Goal: Task Accomplishment & Management: Complete application form

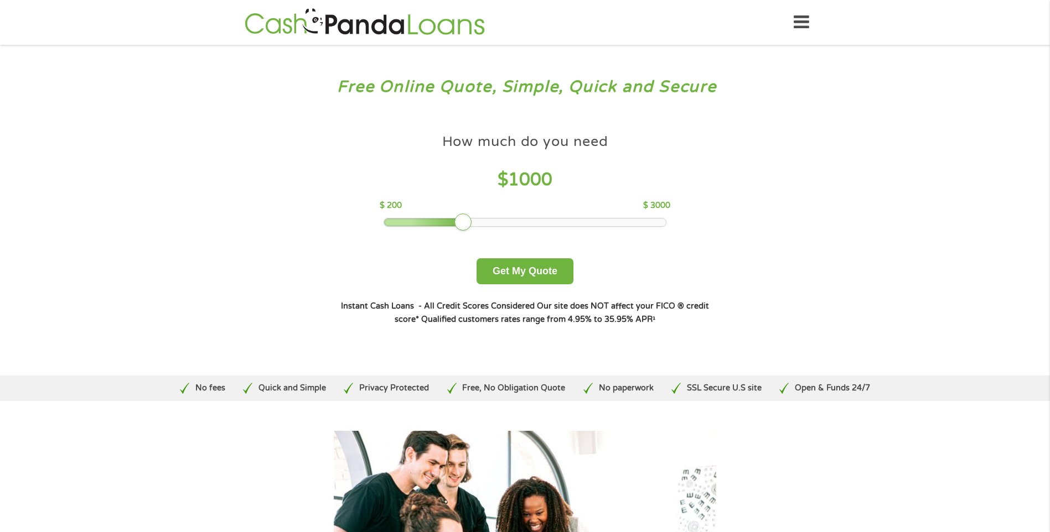
drag, startPoint x: 465, startPoint y: 219, endPoint x: 498, endPoint y: 226, distance: 32.8
click at [498, 226] on div at bounding box center [525, 223] width 282 height 8
click at [476, 228] on div "How much do you need $ 1000 $ 200 $ 3000 Get My Quote" at bounding box center [524, 206] width 387 height 156
drag, startPoint x: 464, startPoint y: 221, endPoint x: 504, endPoint y: 226, distance: 40.2
click at [519, 232] on div "How much do you need $ 1000 $ 200 $ 3000 Get My Quote" at bounding box center [524, 206] width 387 height 156
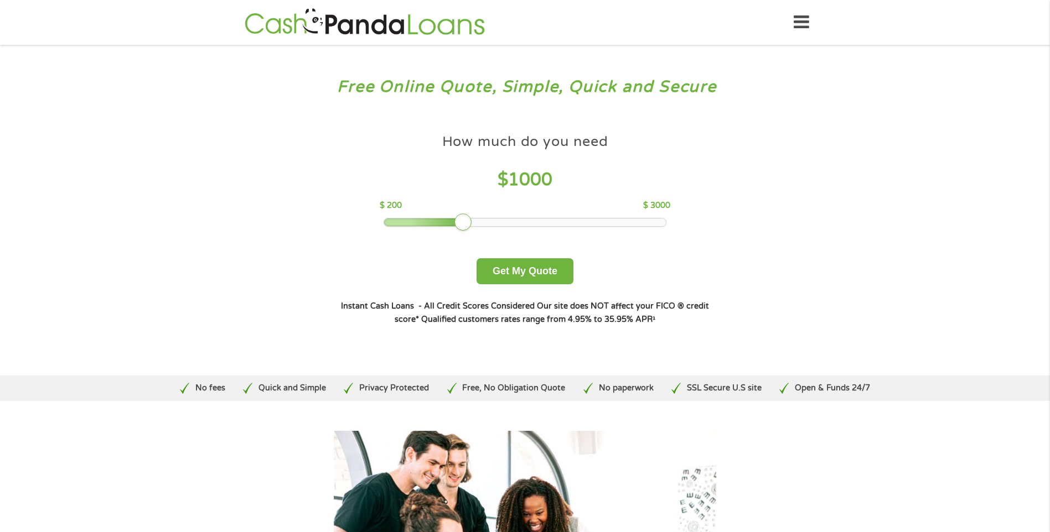
click at [504, 224] on div at bounding box center [525, 223] width 282 height 8
click at [556, 175] on h4 "$ 1000" at bounding box center [525, 180] width 291 height 23
click at [538, 183] on span "1000" at bounding box center [530, 179] width 44 height 21
click at [519, 177] on span "1000" at bounding box center [530, 179] width 44 height 21
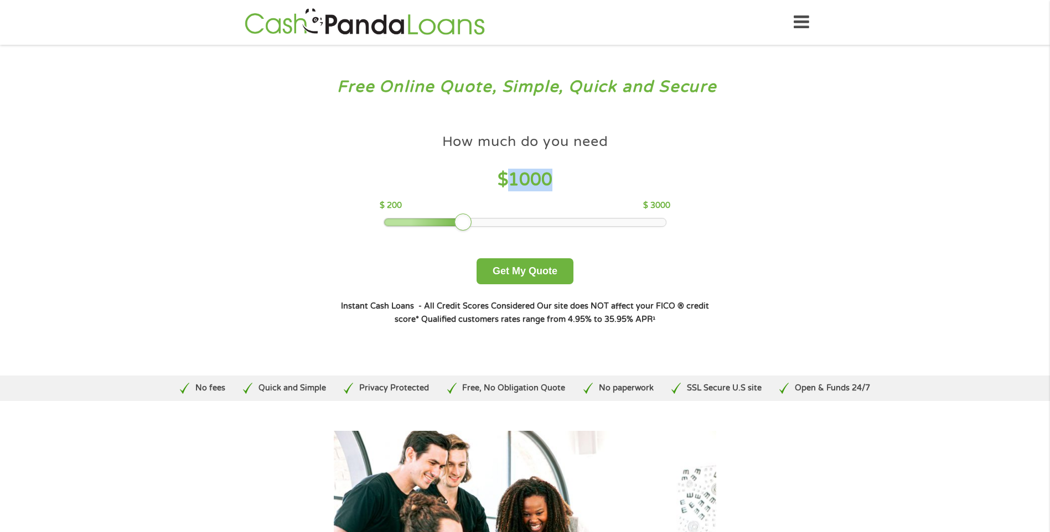
click at [519, 177] on span "1000" at bounding box center [530, 179] width 44 height 21
drag, startPoint x: 519, startPoint y: 177, endPoint x: 738, endPoint y: 248, distance: 230.0
click at [738, 248] on div "Free Online Quote, Simple, Quick and Secure How much do you need? $300 $500 $75…" at bounding box center [525, 210] width 1050 height 331
click at [490, 221] on div at bounding box center [525, 223] width 282 height 8
click at [521, 221] on div at bounding box center [525, 223] width 282 height 8
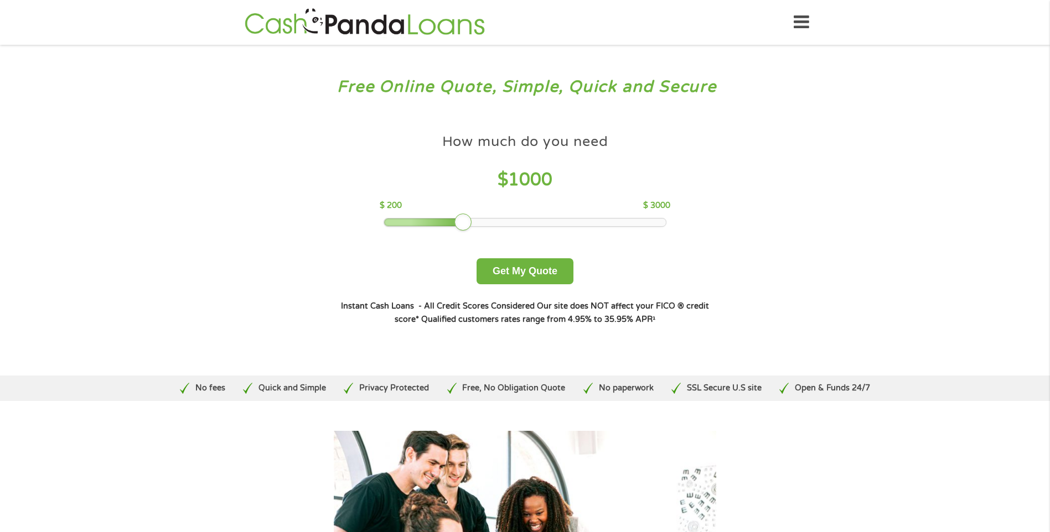
click at [521, 221] on div at bounding box center [525, 223] width 282 height 8
click at [523, 220] on div at bounding box center [525, 223] width 282 height 8
drag, startPoint x: 463, startPoint y: 222, endPoint x: 498, endPoint y: 229, distance: 35.4
click at [498, 229] on div "How much do you need $ 1000 $ 200 $ 3000 Get My Quote" at bounding box center [524, 206] width 387 height 156
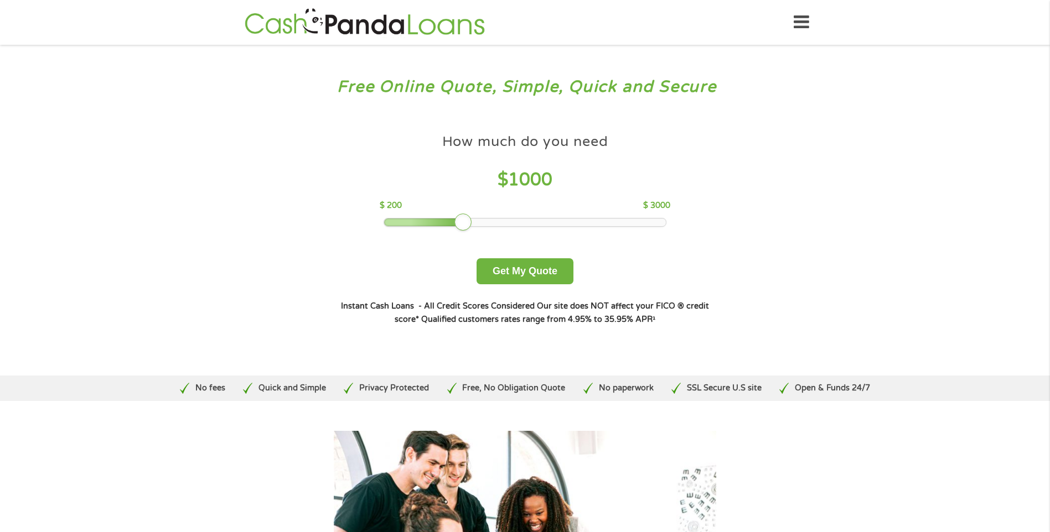
click at [500, 222] on div at bounding box center [525, 223] width 282 height 8
click at [509, 224] on div at bounding box center [525, 223] width 282 height 8
click at [657, 204] on p "$ 3000" at bounding box center [656, 206] width 27 height 12
click at [656, 221] on div at bounding box center [525, 223] width 282 height 8
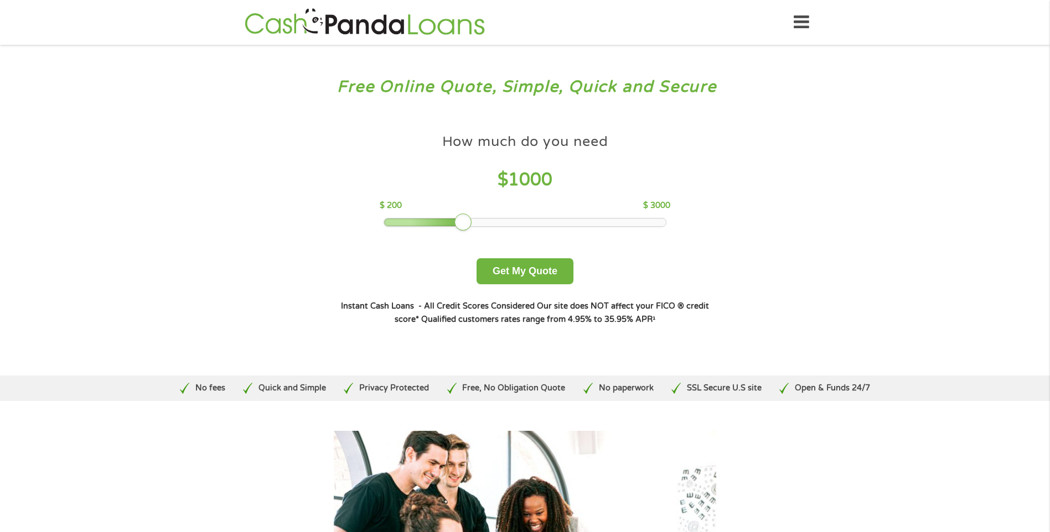
click at [656, 221] on div at bounding box center [525, 223] width 282 height 8
drag, startPoint x: 462, startPoint y: 222, endPoint x: 563, endPoint y: 233, distance: 101.8
click at [562, 234] on div "How much do you need $ 1000 $ 200 $ 3000 Get My Quote" at bounding box center [524, 206] width 387 height 156
drag, startPoint x: 458, startPoint y: 222, endPoint x: 507, endPoint y: 226, distance: 49.4
click at [507, 226] on div at bounding box center [513, 223] width 18 height 18
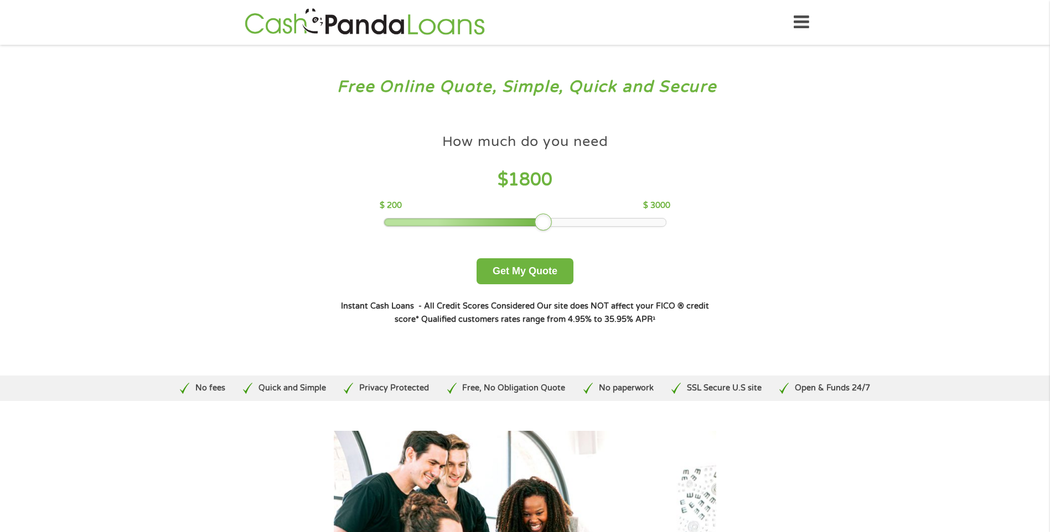
drag, startPoint x: 509, startPoint y: 219, endPoint x: 541, endPoint y: 223, distance: 32.9
click at [541, 223] on div at bounding box center [544, 223] width 18 height 18
click at [519, 266] on button "Get My Quote" at bounding box center [524, 271] width 97 height 26
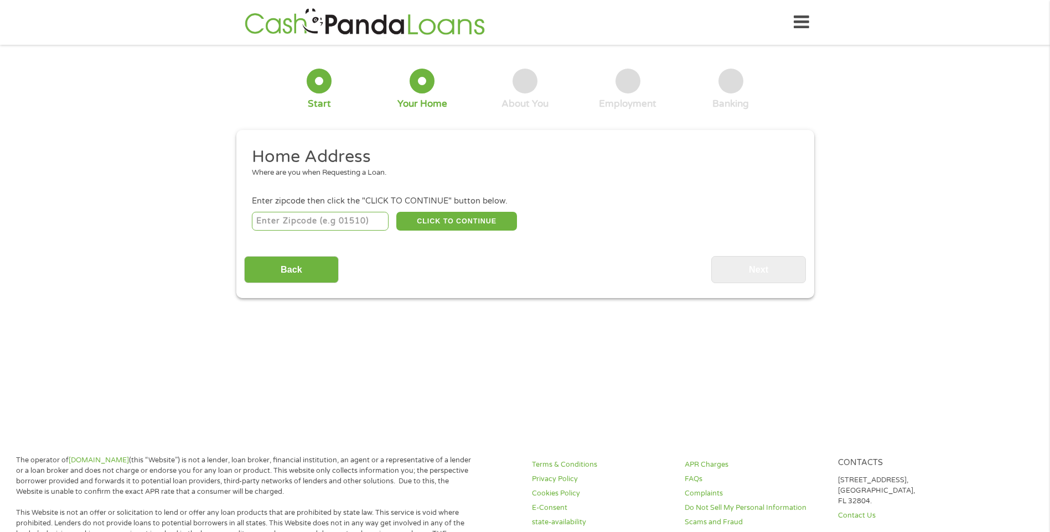
click at [310, 218] on input "number" at bounding box center [320, 221] width 137 height 19
type input "28711"
select select "North Carolina"
click at [466, 223] on button "CLICK TO CONTINUE" at bounding box center [456, 221] width 121 height 19
type input "28711"
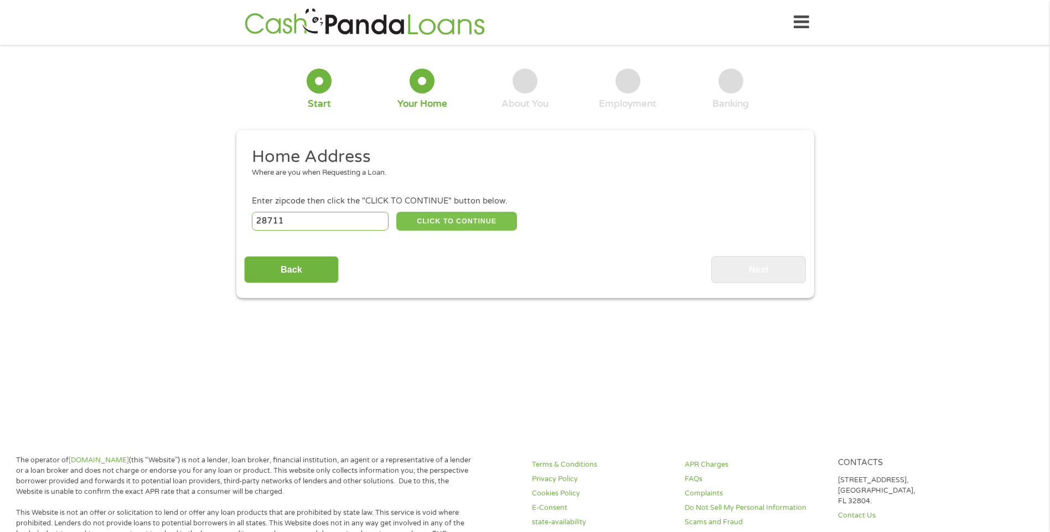
type input "Black Mountain"
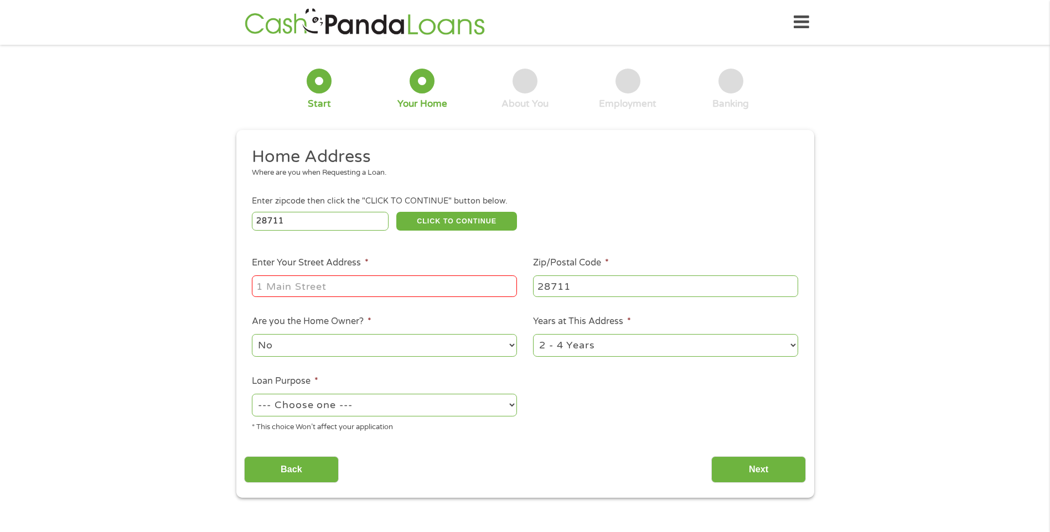
click at [303, 286] on input "Enter Your Street Address *" at bounding box center [384, 286] width 265 height 21
type input "480 Cragmont Road"
click at [658, 273] on li "Zip/Postal Code * 28711" at bounding box center [665, 277] width 281 height 43
click at [330, 353] on select "No Yes" at bounding box center [384, 345] width 265 height 23
select select "yes"
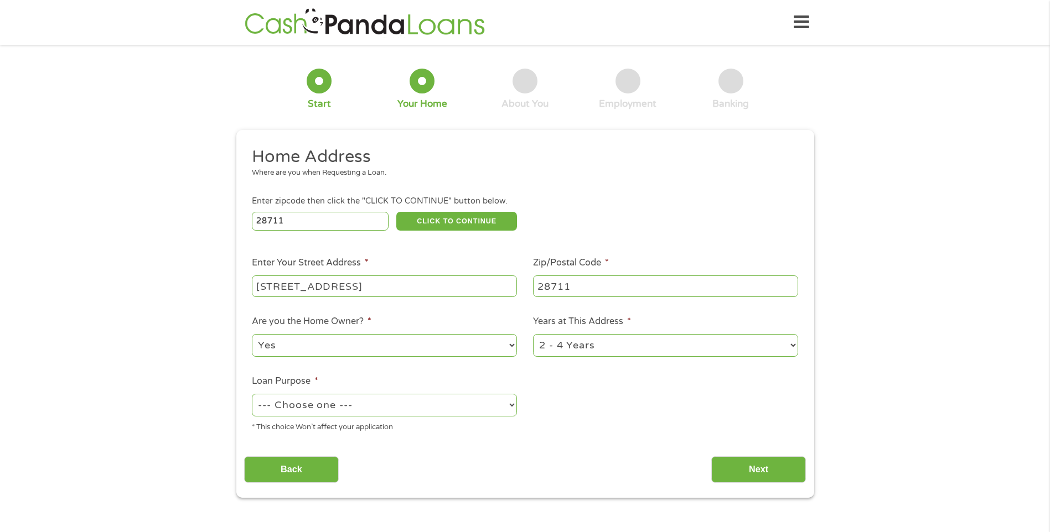
click at [252, 334] on select "No Yes" at bounding box center [384, 345] width 265 height 23
click at [615, 339] on select "1 Year or less 1 - 2 Years 2 - 4 Years Over 4 Years" at bounding box center [665, 345] width 265 height 23
select select "60months"
click at [533, 334] on select "1 Year or less 1 - 2 Years 2 - 4 Years Over 4 Years" at bounding box center [665, 345] width 265 height 23
click at [411, 403] on select "--- Choose one --- Pay Bills Debt Consolidation Home Improvement Major Purchase…" at bounding box center [384, 405] width 265 height 23
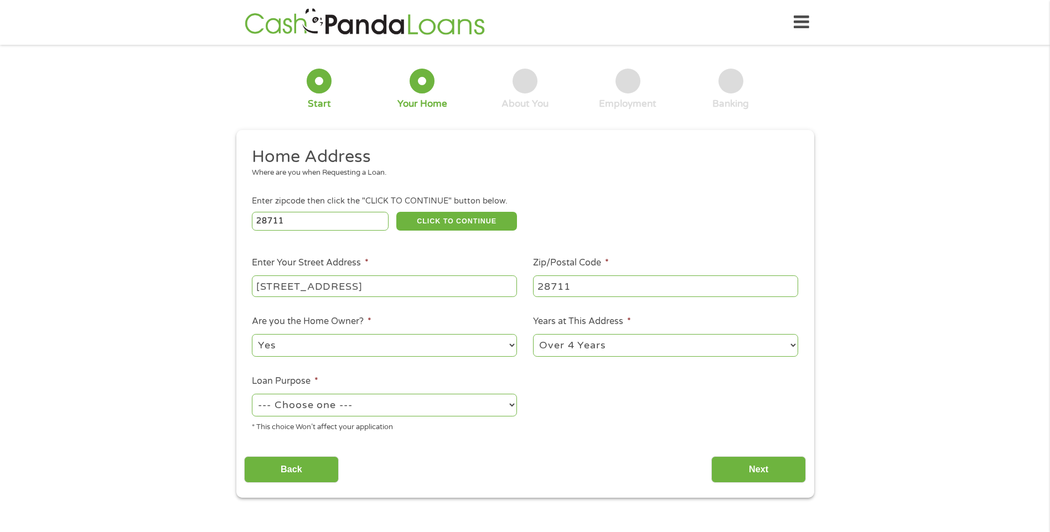
select select "carloan"
click at [252, 394] on select "--- Choose one --- Pay Bills Debt Consolidation Home Improvement Major Purchase…" at bounding box center [384, 405] width 265 height 23
click at [282, 472] on input "Back" at bounding box center [291, 470] width 95 height 27
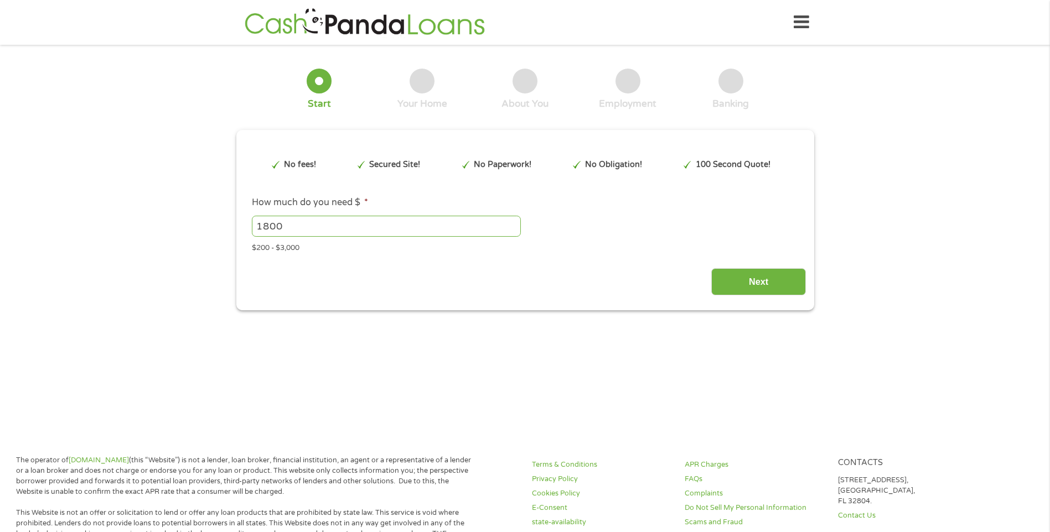
scroll to position [4, 4]
click at [750, 280] on input "Next" at bounding box center [758, 281] width 95 height 27
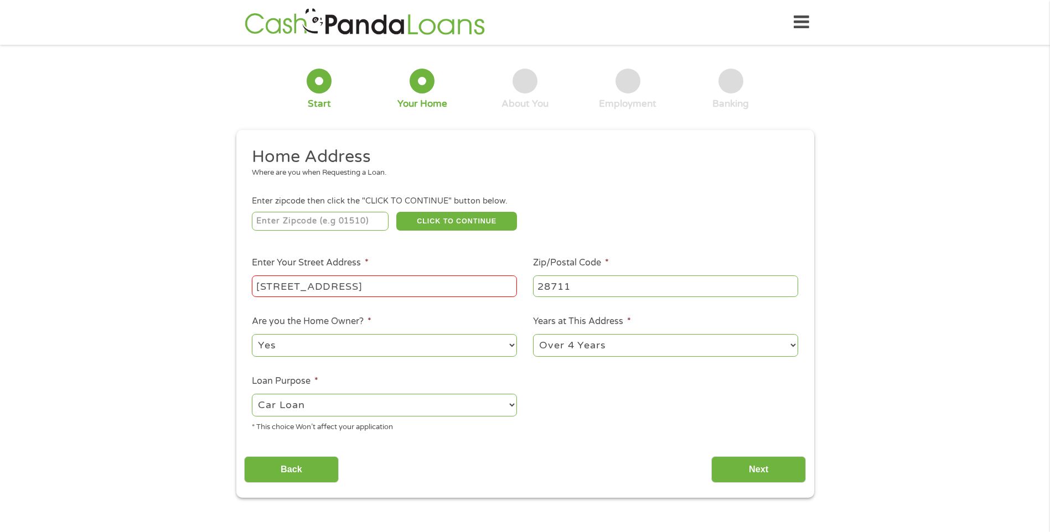
click at [302, 217] on input "number" at bounding box center [320, 221] width 137 height 19
type input "28711"
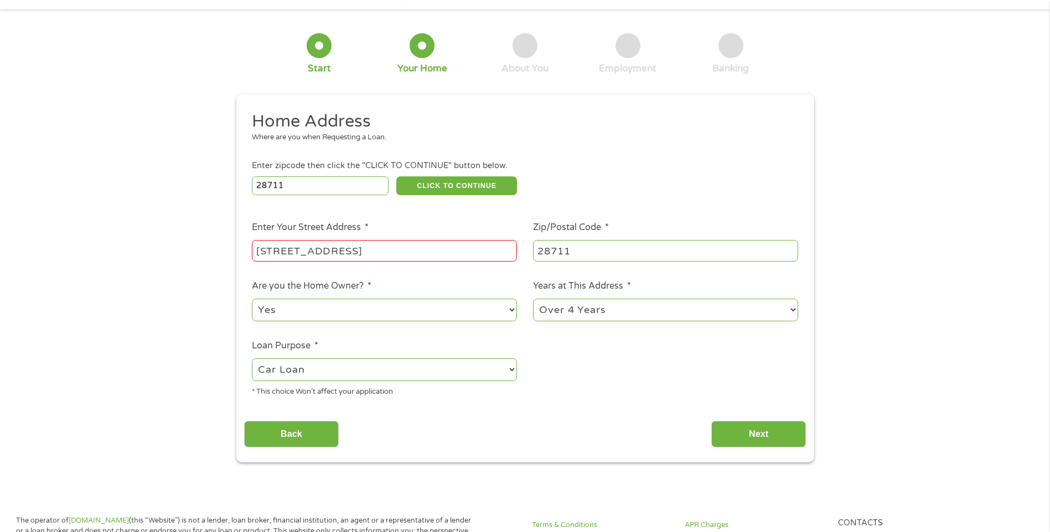
scroll to position [55, 0]
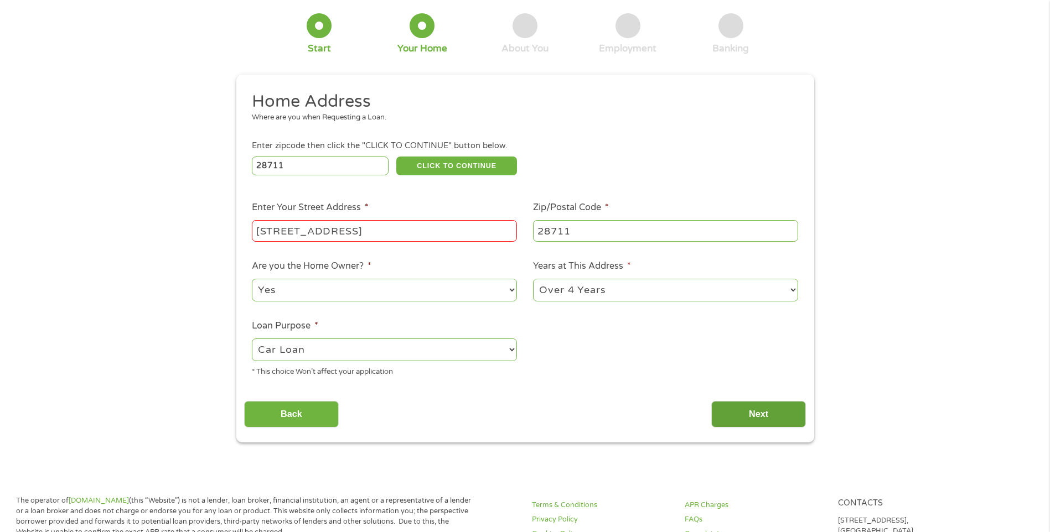
click at [748, 408] on input "Next" at bounding box center [758, 414] width 95 height 27
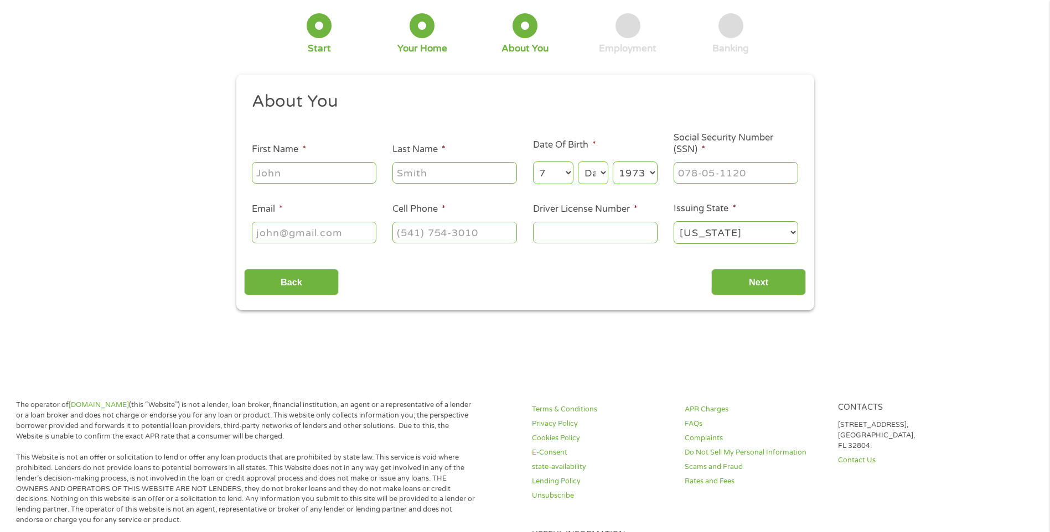
scroll to position [0, 0]
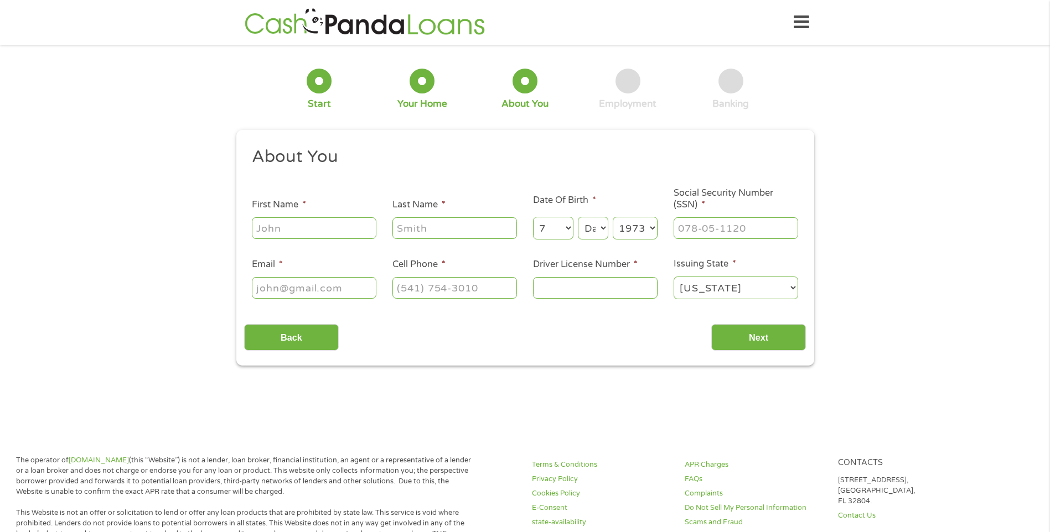
click at [300, 232] on input "First Name *" at bounding box center [314, 227] width 125 height 21
type input "Terri"
type input "Warren"
type input "twarren0521@gmail.com"
type input "(404) 532-8847"
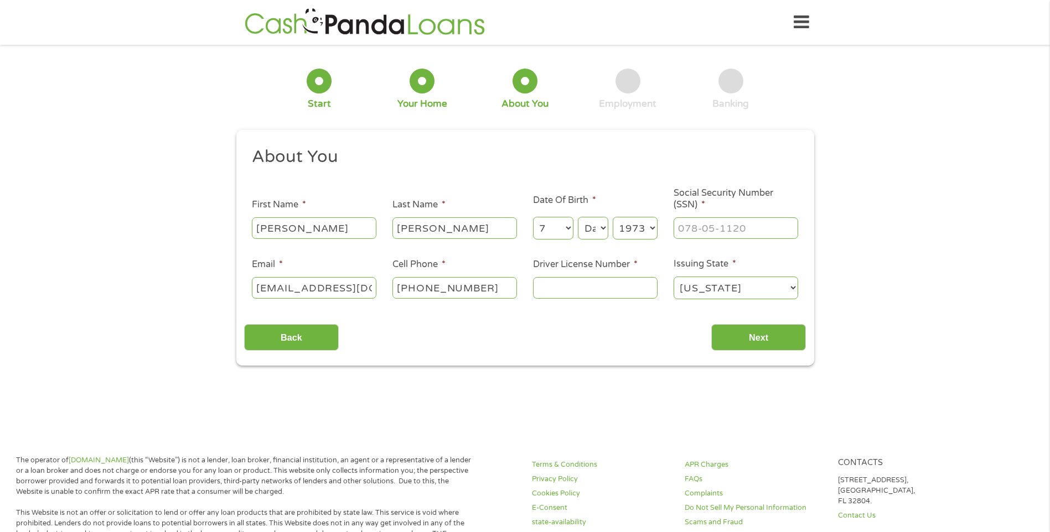
click at [604, 233] on select "Day 1 2 3 4 5 6 7 8 9 10 11 12 13 14 15 16 17 18 19 20 21 22 23 24 25 26 27 28 …" at bounding box center [593, 228] width 30 height 23
select select "23"
click at [578, 217] on select "Day 1 2 3 4 5 6 7 8 9 10 11 12 13 14 15 16 17 18 19 20 21 22 23 24 25 26 27 28 …" at bounding box center [593, 228] width 30 height 23
click at [739, 226] on input "___-__-____" at bounding box center [735, 227] width 125 height 21
type input "308-88-1633"
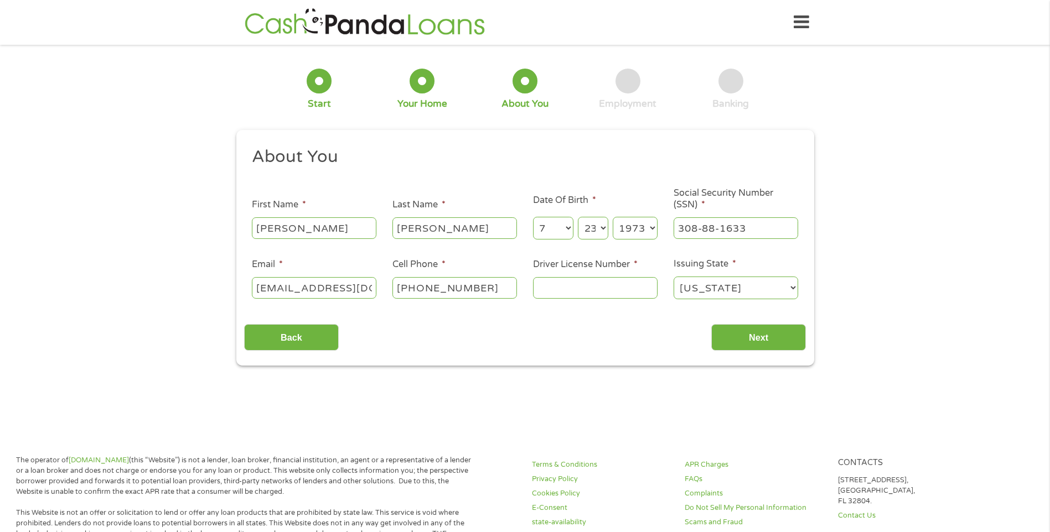
click at [574, 291] on input "Driver License Number *" at bounding box center [595, 287] width 125 height 21
type input "000040821957"
click at [733, 335] on input "Next" at bounding box center [758, 337] width 95 height 27
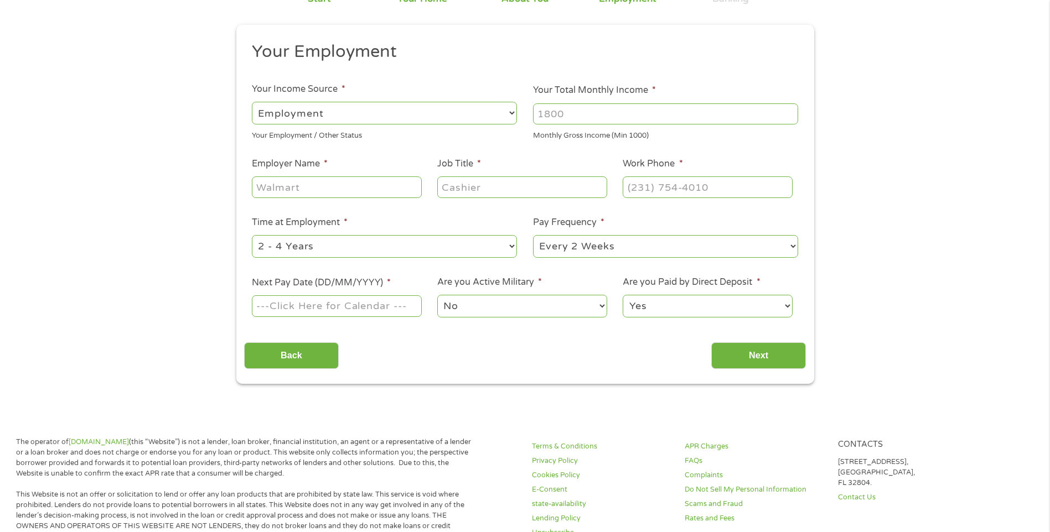
scroll to position [111, 0]
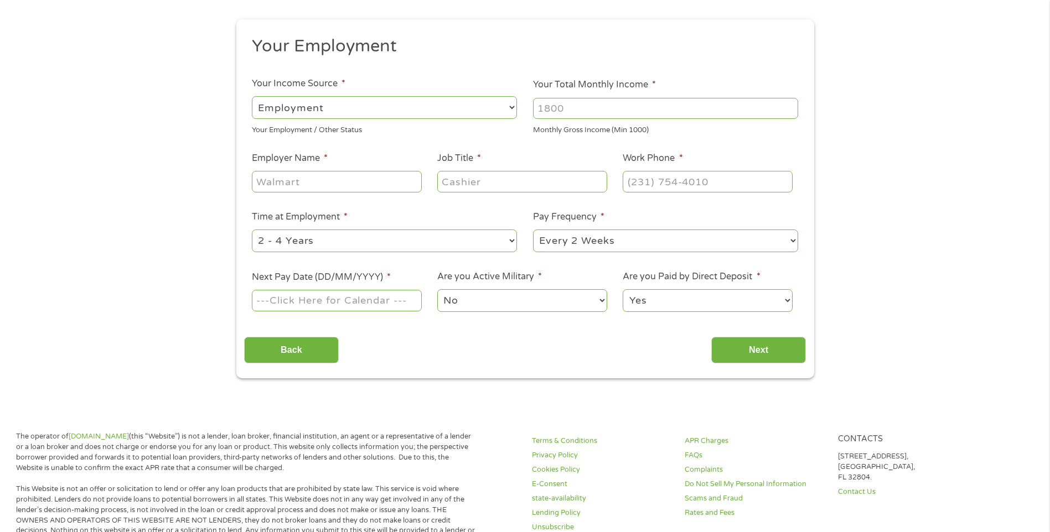
click at [583, 107] on input "Your Total Monthly Income *" at bounding box center [665, 108] width 265 height 21
type input "1450"
click at [308, 186] on input "Employer Name *" at bounding box center [336, 181] width 169 height 21
type input "Self"
type input "Ebay Sales"
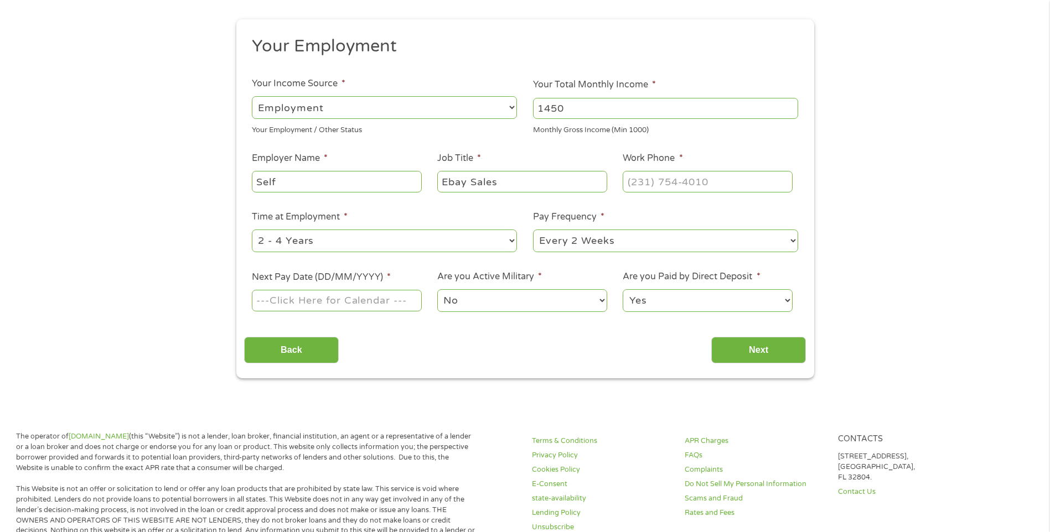
type input "(___) ___-____"
type input "(877) 322-9227"
click at [794, 240] on select "--- Choose one --- Every 2 Weeks Every Week Monthly Semi-Monthly" at bounding box center [665, 241] width 265 height 23
select select "weekly"
click at [533, 230] on select "--- Choose one --- Every 2 Weeks Every Week Monthly Semi-Monthly" at bounding box center [665, 241] width 265 height 23
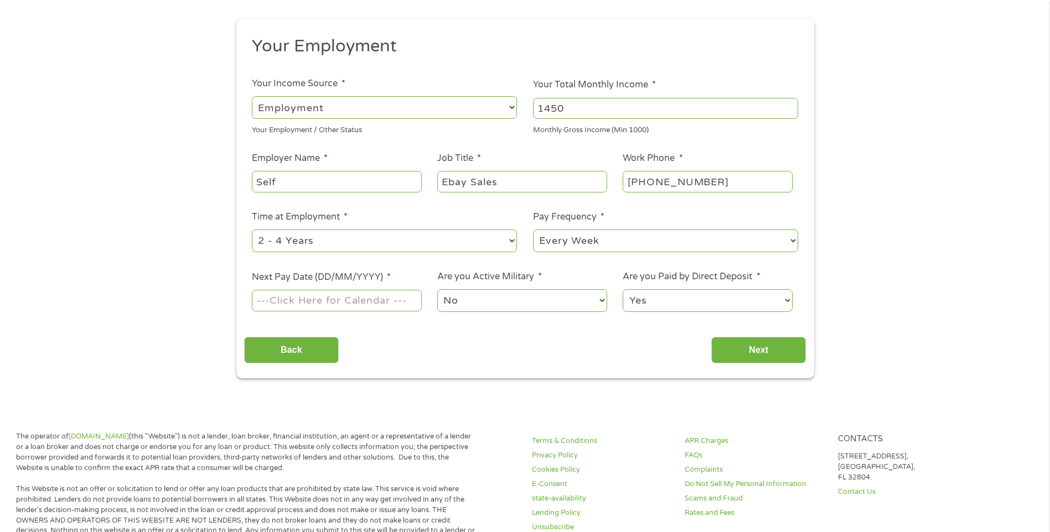
click at [369, 294] on input "Next Pay Date (DD/MM/YYYY) *" at bounding box center [336, 300] width 169 height 21
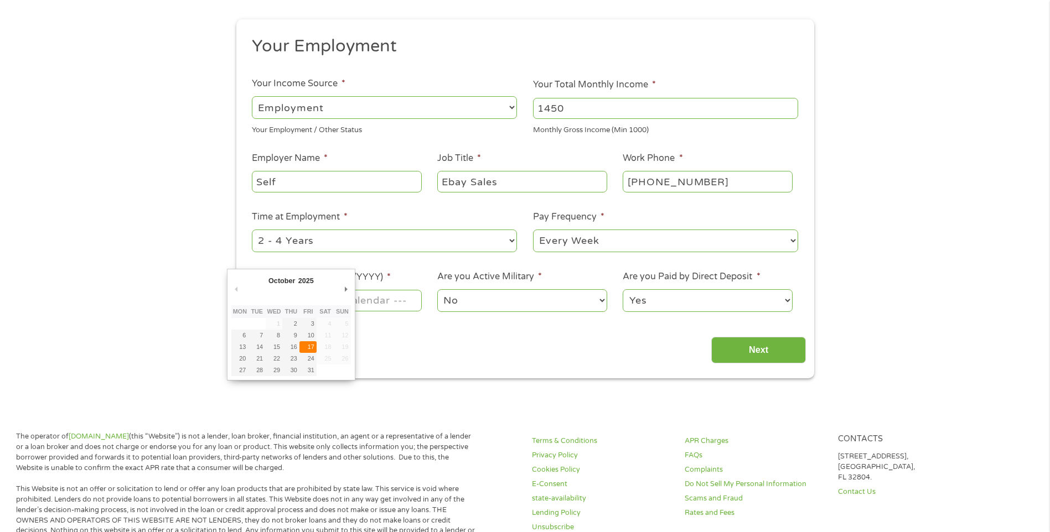
type input "17/10/2025"
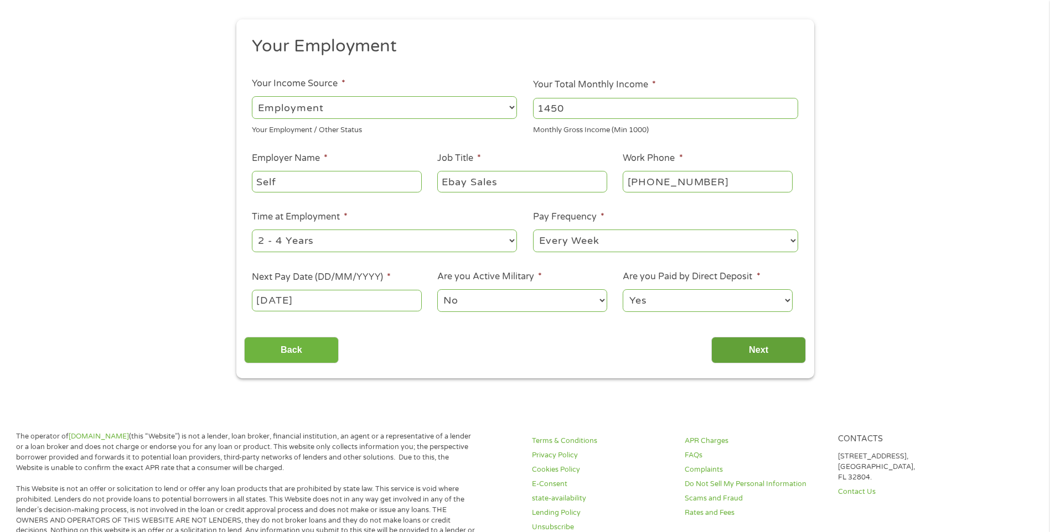
click at [750, 350] on input "Next" at bounding box center [758, 350] width 95 height 27
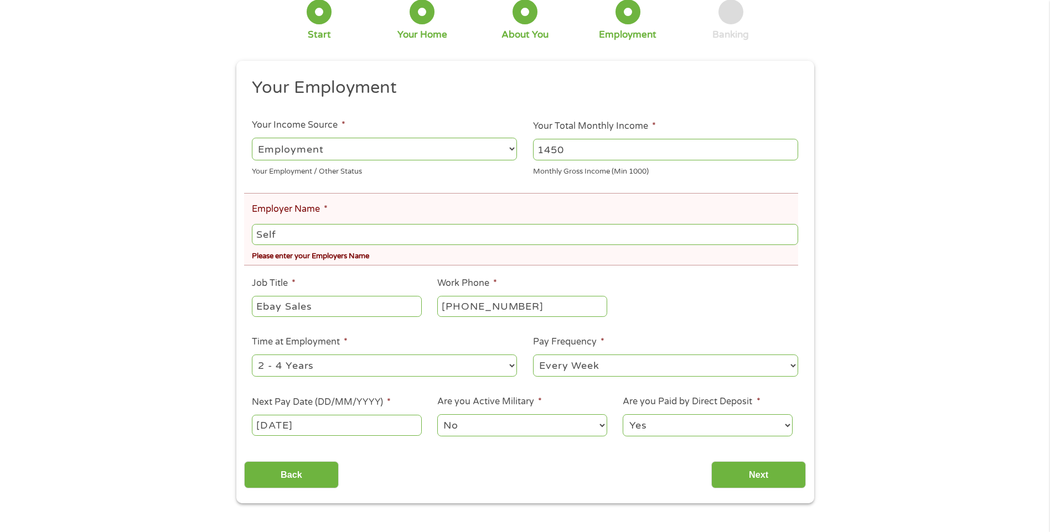
click at [296, 232] on input "Self" at bounding box center [525, 234] width 546 height 21
drag, startPoint x: 361, startPoint y: 235, endPoint x: 167, endPoint y: 246, distance: 195.1
click at [167, 246] on div "There was a problem with your submission. Please review the fields below. 1 Sta…" at bounding box center [525, 222] width 1050 height 561
click at [209, 320] on div "There was a problem with your submission. Please review the fields below. 1 Sta…" at bounding box center [525, 222] width 1050 height 561
drag, startPoint x: 302, startPoint y: 233, endPoint x: 217, endPoint y: 238, distance: 84.8
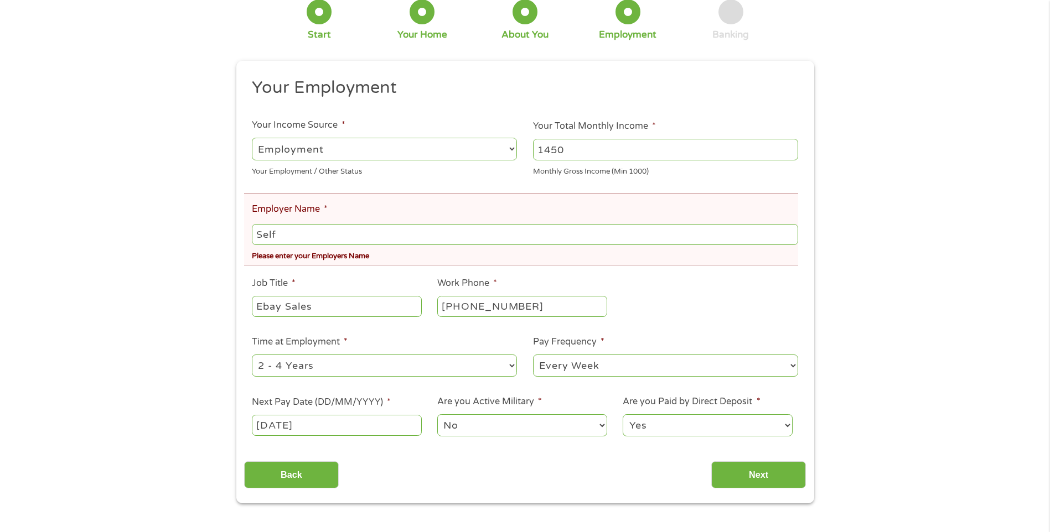
click at [212, 239] on div "There was a problem with your submission. Please review the fields below. 1 Sta…" at bounding box center [525, 222] width 1050 height 561
click at [340, 235] on input "Ebay" at bounding box center [525, 234] width 546 height 21
type input "Ebay"
click at [535, 289] on li "Work Phone * (877) 322-9227" at bounding box center [521, 298] width 185 height 43
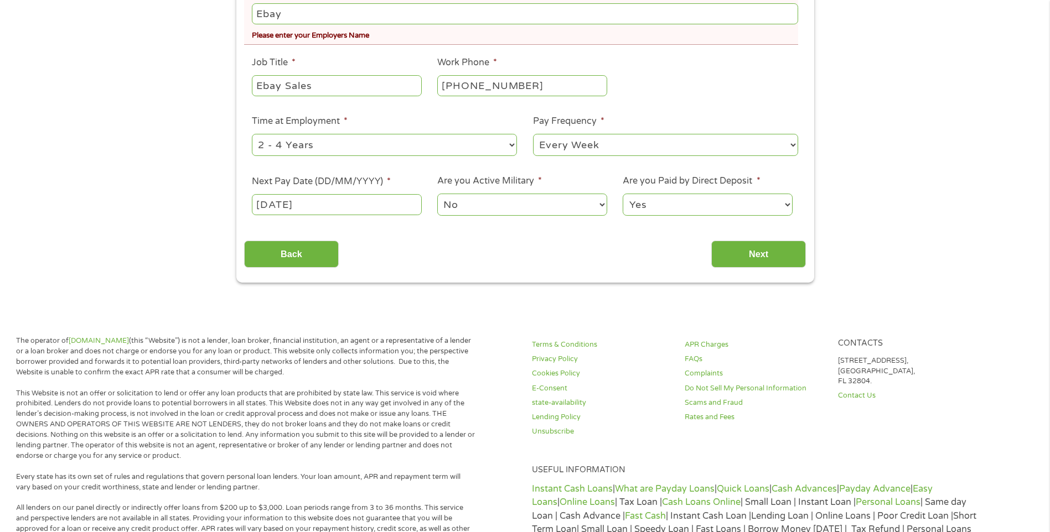
scroll to position [332, 0]
click at [763, 258] on input "Next" at bounding box center [758, 253] width 95 height 27
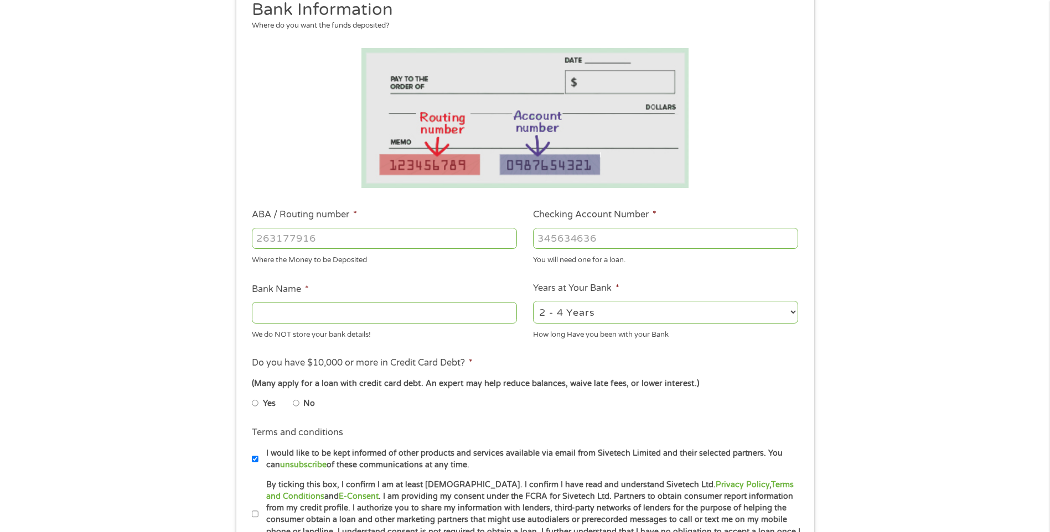
scroll to position [166, 0]
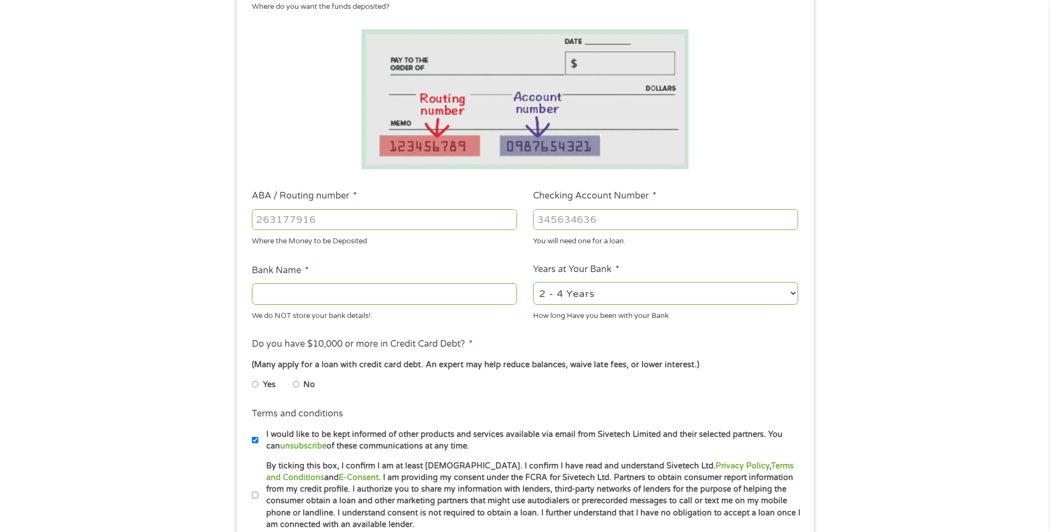
click at [344, 215] on input "ABA / Routing number *" at bounding box center [384, 219] width 265 height 21
type input "031101279"
type input "THE BANCORP BANK"
type input "031101279"
click at [620, 216] on input "Checking Account Number *" at bounding box center [665, 219] width 265 height 21
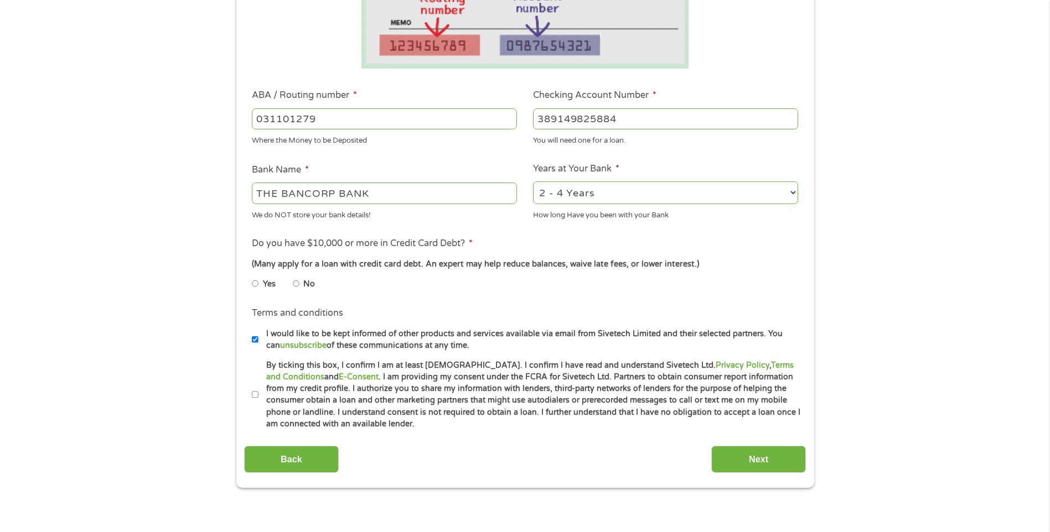
scroll to position [277, 0]
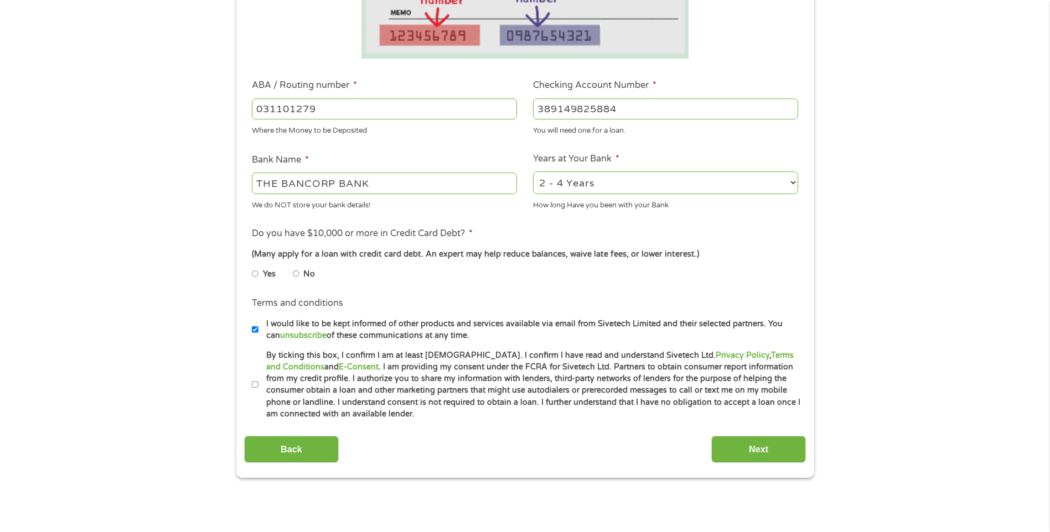
type input "389149825884"
click at [306, 283] on li "No" at bounding box center [313, 274] width 40 height 22
click at [297, 277] on input "No" at bounding box center [296, 274] width 7 height 18
radio input "true"
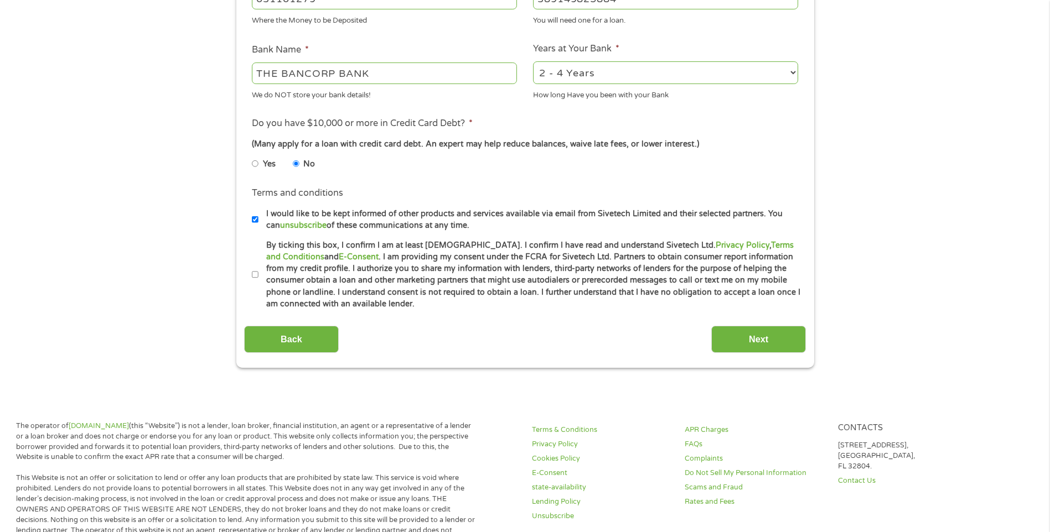
scroll to position [387, 0]
click at [252, 273] on input "By ticking this box, I confirm I am at least 18 years old. I confirm I have rea…" at bounding box center [255, 275] width 7 height 18
checkbox input "true"
click at [766, 334] on input "Next" at bounding box center [758, 338] width 95 height 27
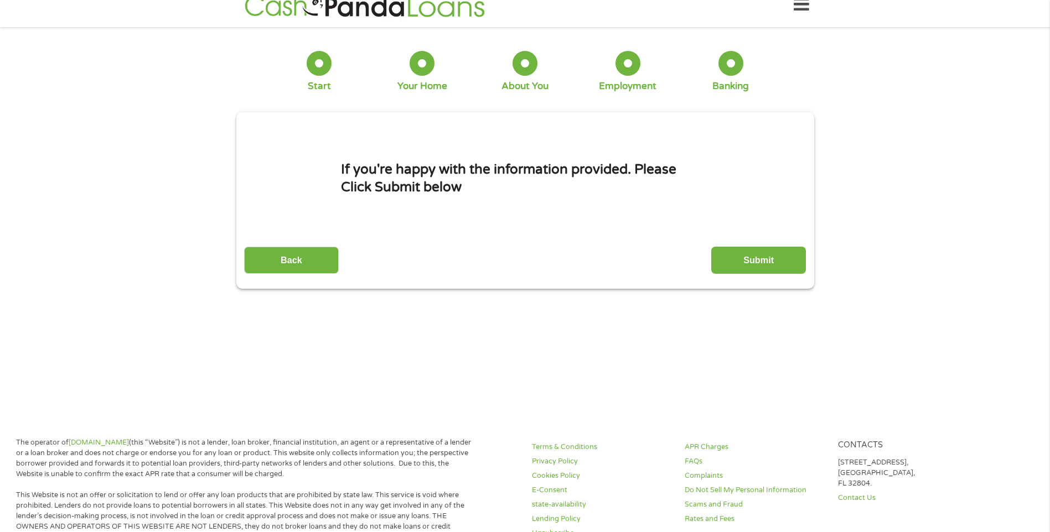
scroll to position [0, 0]
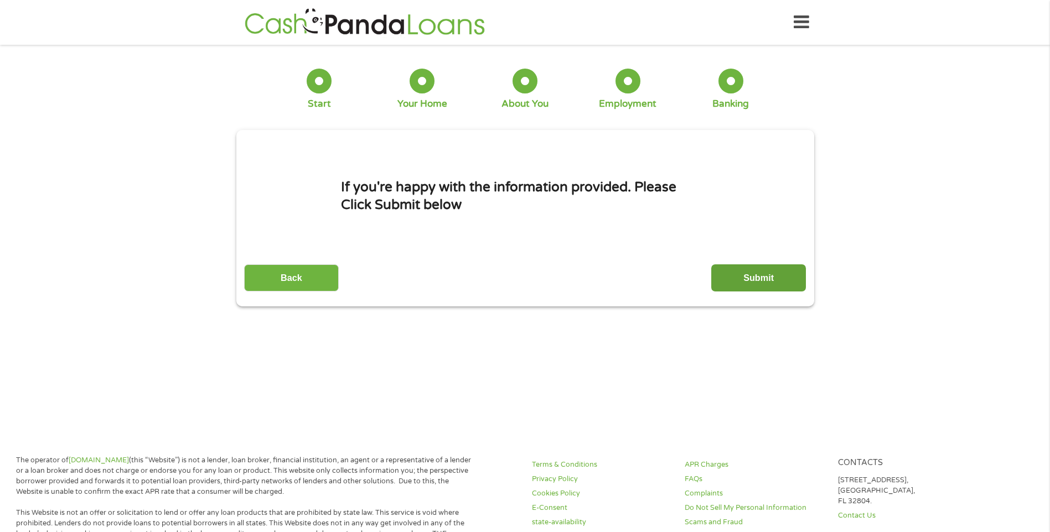
drag, startPoint x: 748, startPoint y: 277, endPoint x: 726, endPoint y: 299, distance: 32.1
click at [748, 280] on input "Submit" at bounding box center [758, 278] width 95 height 27
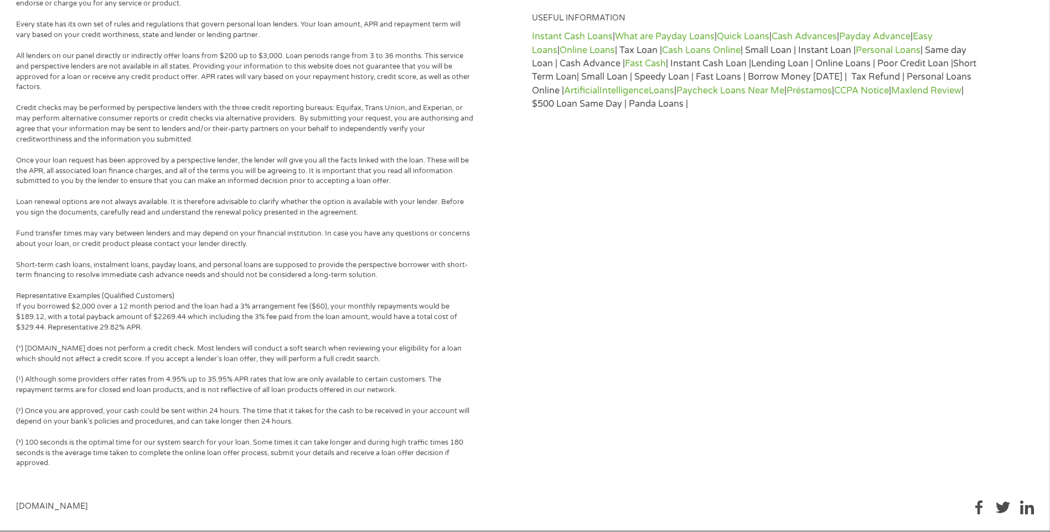
scroll to position [578, 0]
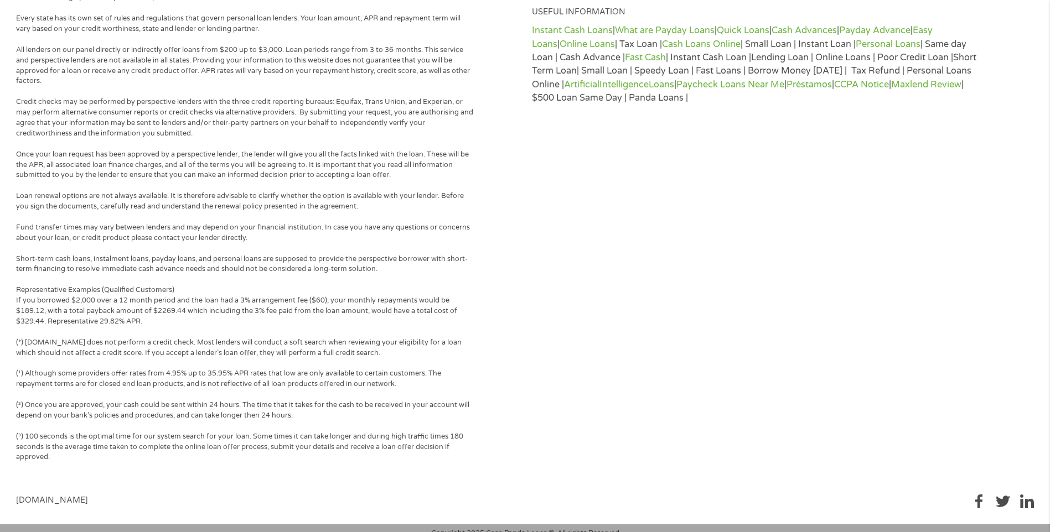
drag, startPoint x: 714, startPoint y: 222, endPoint x: 1050, endPoint y: 397, distance: 378.7
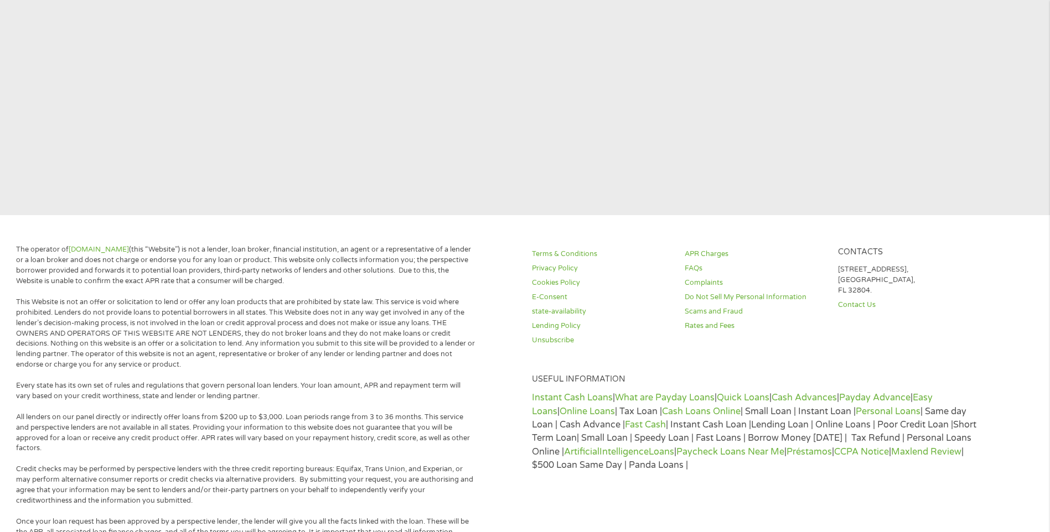
scroll to position [0, 0]
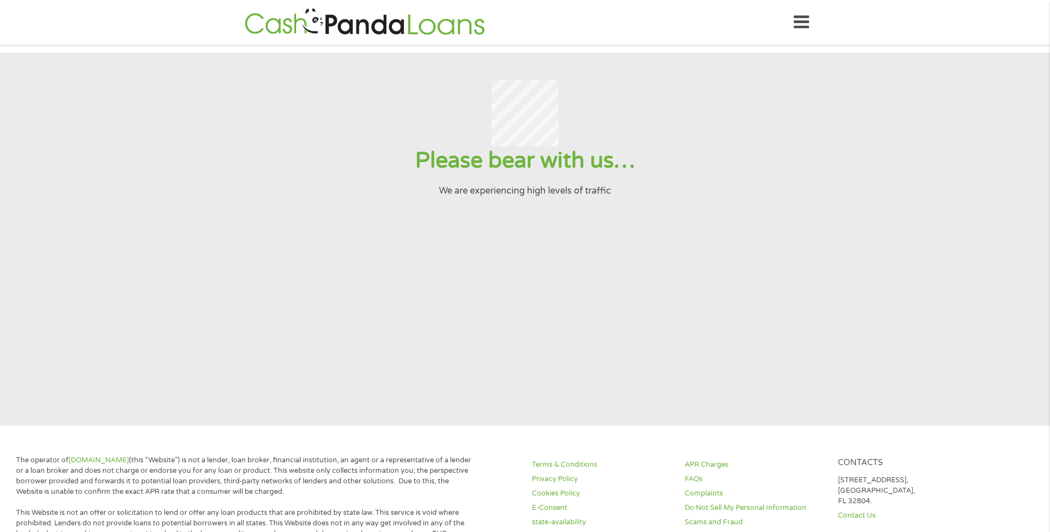
click at [800, 20] on icon at bounding box center [801, 22] width 15 height 27
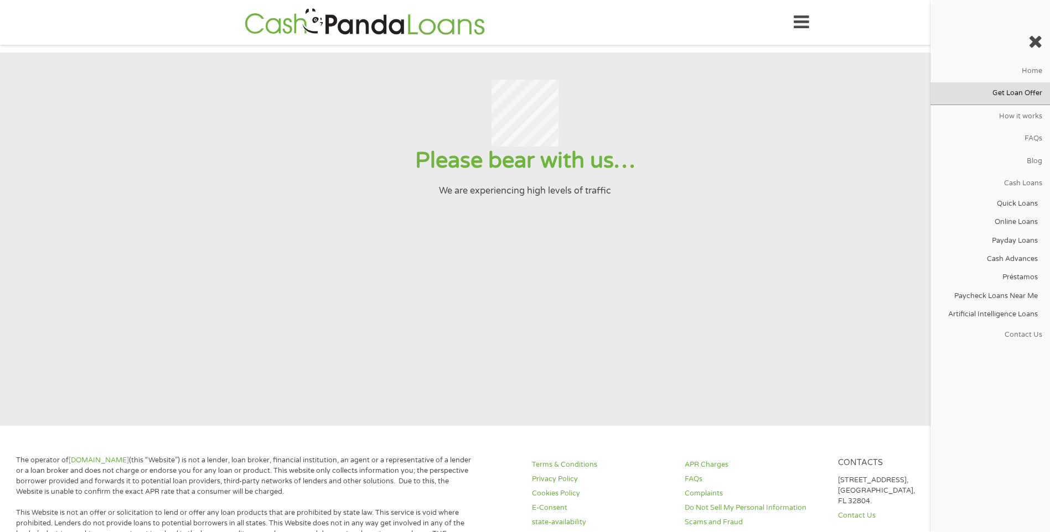
click at [1023, 90] on link "Get Loan Offer" at bounding box center [990, 93] width 120 height 22
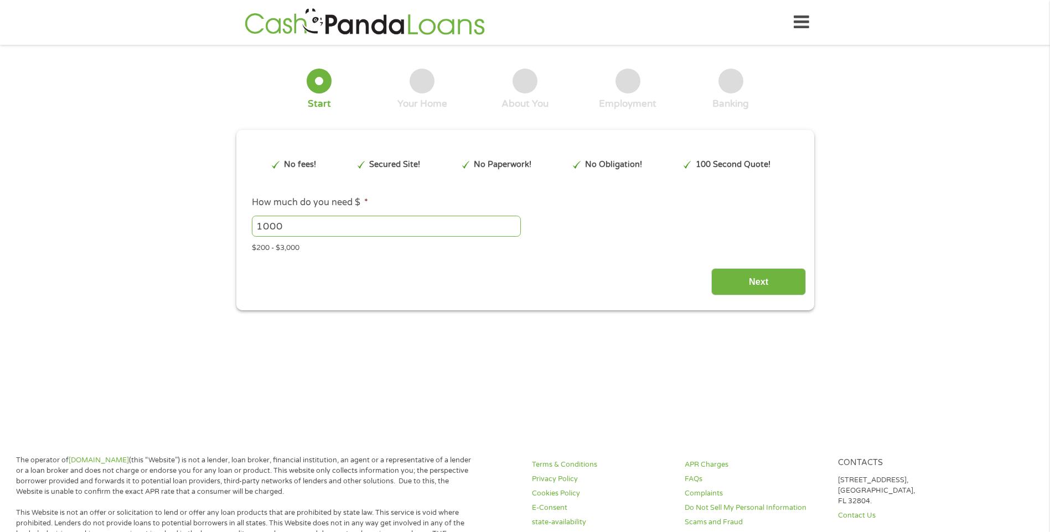
type input "EAIaIQobChMI8LPQ0eqDkAMVca5aBR38dhj9EAAYBCAAEgIrvPD_BwE"
click at [307, 230] on input "1000" at bounding box center [386, 226] width 269 height 21
type input "1500"
click at [749, 279] on input "Next" at bounding box center [758, 281] width 95 height 27
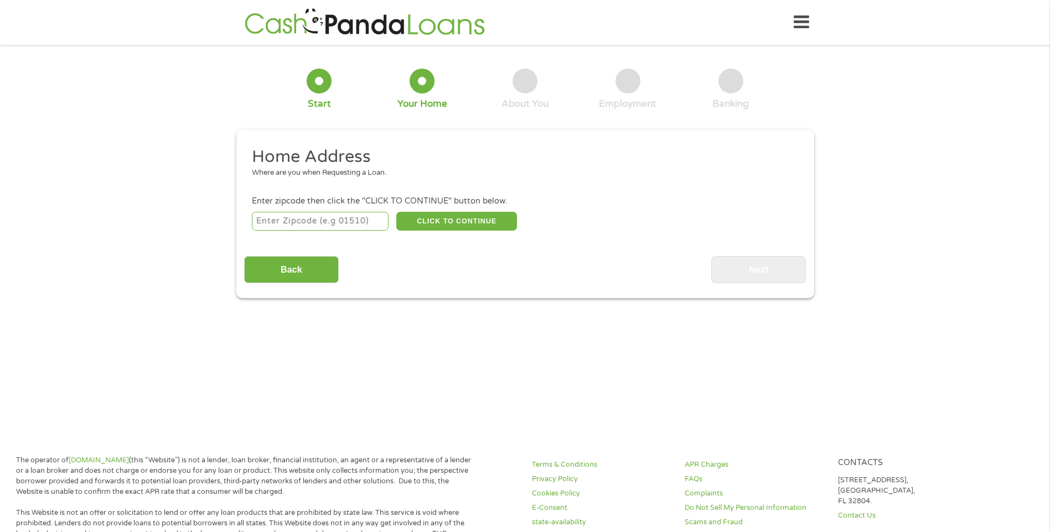
click at [344, 218] on input "number" at bounding box center [320, 221] width 137 height 19
type input "28711"
click at [459, 221] on button "CLICK TO CONTINUE" at bounding box center [456, 221] width 121 height 19
type input "28711"
type input "Black Mountain"
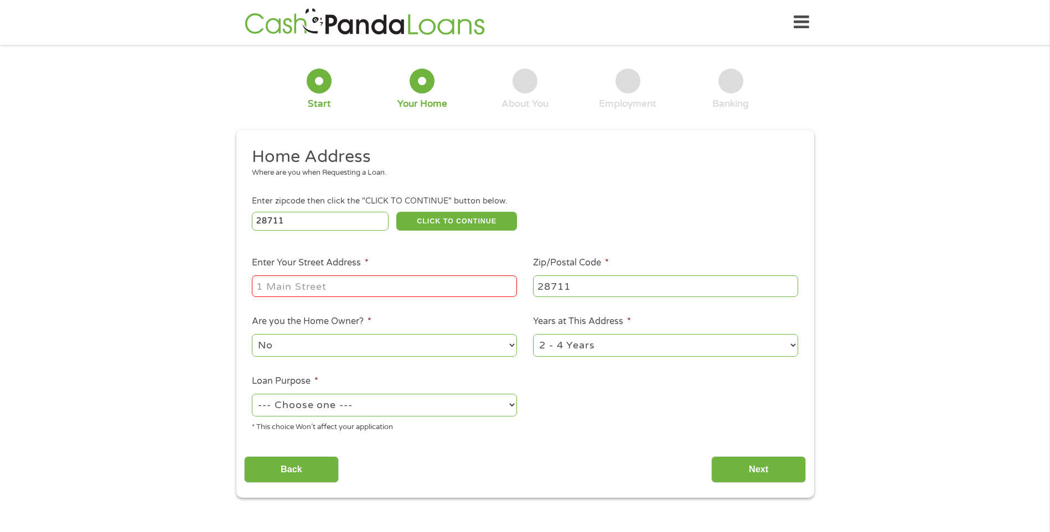
click at [348, 286] on input "Enter Your Street Address *" at bounding box center [384, 286] width 265 height 21
type input "480 Cragmont Road"
click at [305, 351] on select "No Yes" at bounding box center [384, 345] width 265 height 23
select select "yes"
click at [252, 334] on select "No Yes" at bounding box center [384, 345] width 265 height 23
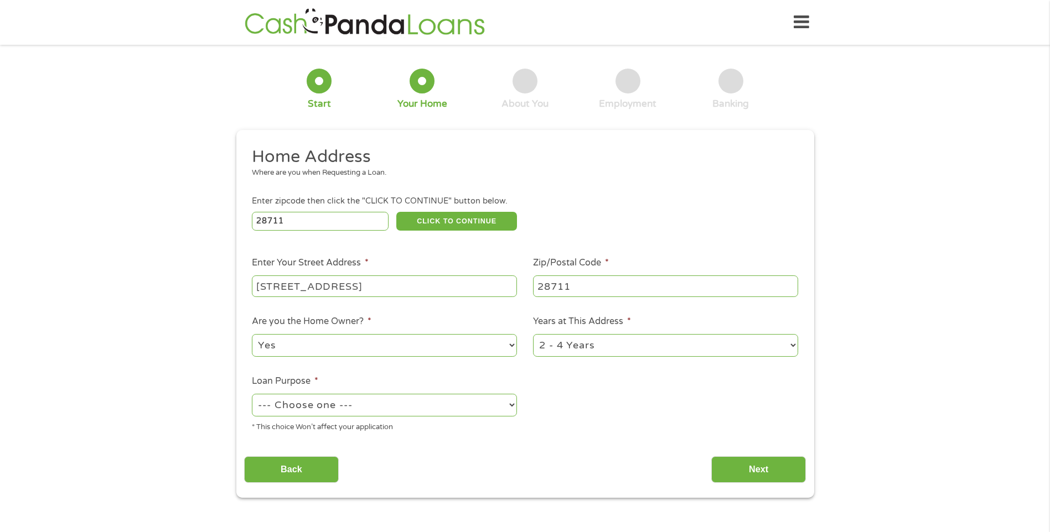
click at [376, 411] on select "--- Choose one --- Pay Bills Debt Consolidation Home Improvement Major Purchase…" at bounding box center [384, 405] width 265 height 23
select select "homeimprovement"
click at [252, 394] on select "--- Choose one --- Pay Bills Debt Consolidation Home Improvement Major Purchase…" at bounding box center [384, 405] width 265 height 23
click at [749, 463] on input "Next" at bounding box center [758, 470] width 95 height 27
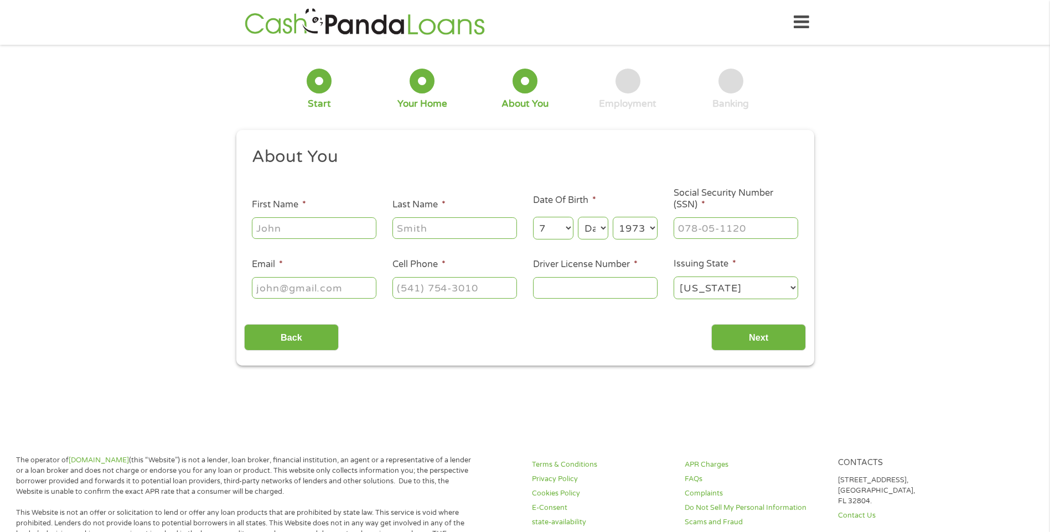
click at [295, 226] on input "First Name *" at bounding box center [314, 227] width 125 height 21
type input "Terri"
type input "Warren"
type input "twarren0521@gmail.com"
type input "(404) 532-8847"
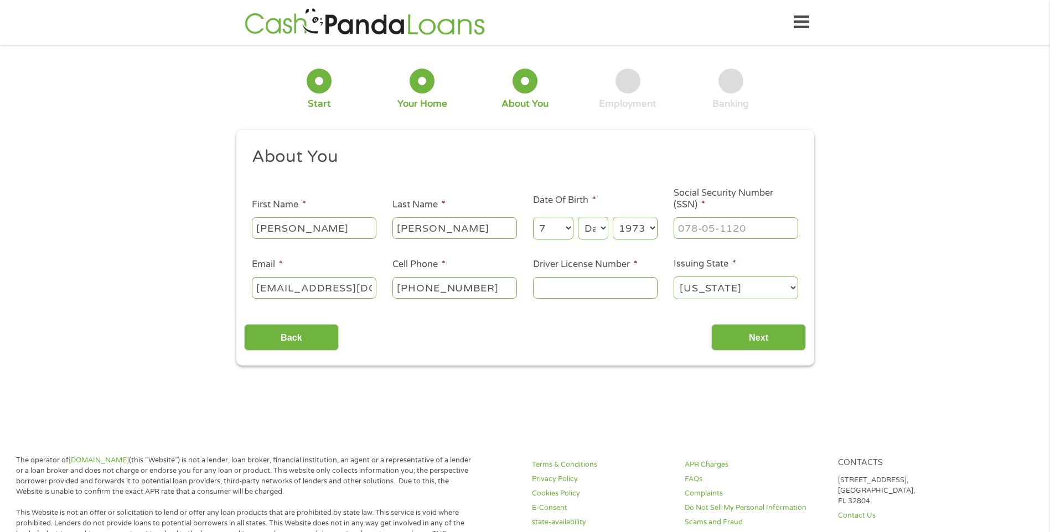
click at [600, 226] on select "Day 1 2 3 4 5 6 7 8 9 10 11 12 13 14 15 16 17 18 19 20 21 22 23 24 25 26 27 28 …" at bounding box center [593, 228] width 30 height 23
select select "23"
click at [578, 217] on select "Day 1 2 3 4 5 6 7 8 9 10 11 12 13 14 15 16 17 18 19 20 21 22 23 24 25 26 27 28 …" at bounding box center [593, 228] width 30 height 23
click at [703, 226] on input "___-__-____" at bounding box center [735, 227] width 125 height 21
type input "308-88-1633"
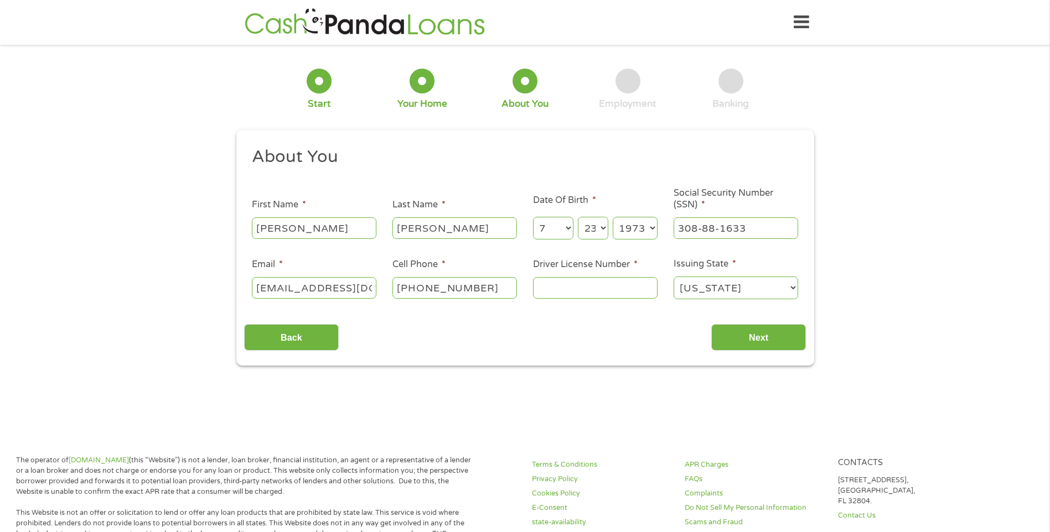
click at [590, 290] on input "Driver License Number *" at bounding box center [595, 287] width 125 height 21
type input "000040821957"
click at [723, 329] on input "Next" at bounding box center [758, 337] width 95 height 27
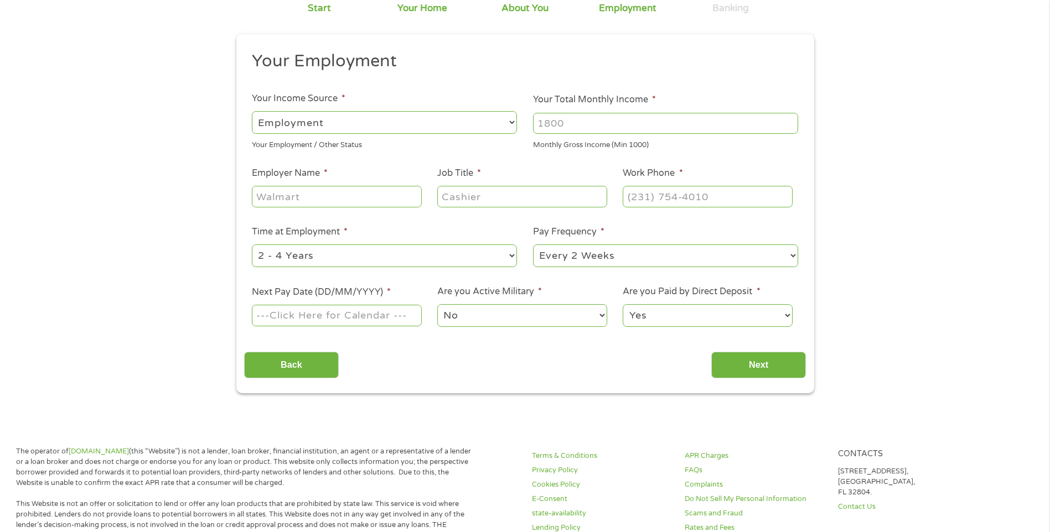
scroll to position [111, 0]
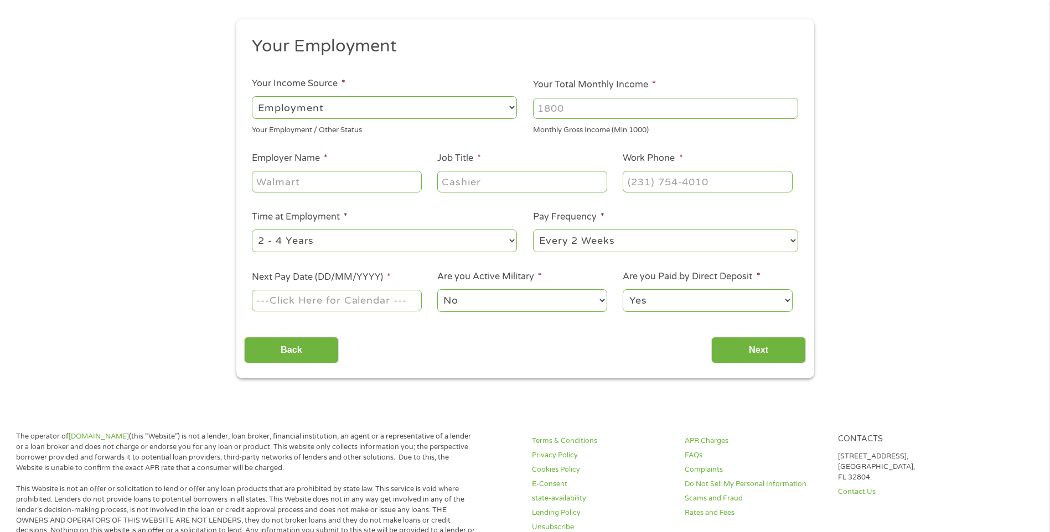
click at [512, 103] on select "--- Choose one --- Employment Self Employed Benefits" at bounding box center [384, 107] width 265 height 23
click at [252, 96] on select "--- Choose one --- Employment Self Employed Benefits" at bounding box center [384, 107] width 265 height 23
click at [510, 108] on select "--- Choose one --- Employment Self Employed Benefits" at bounding box center [384, 107] width 265 height 23
select select "benefits"
click at [252, 96] on select "--- Choose one --- Employment Self Employed Benefits" at bounding box center [384, 107] width 265 height 23
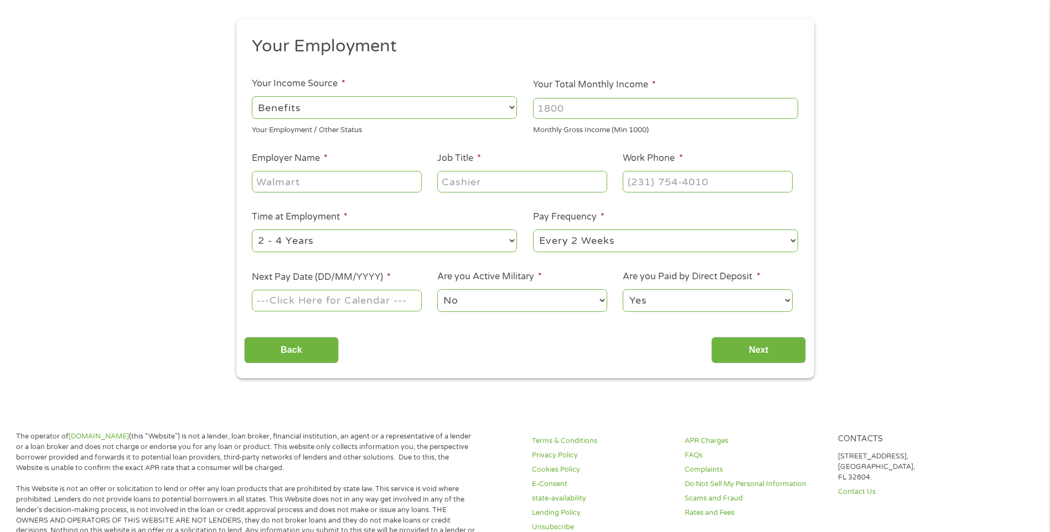
type input "Other"
type input "(404) 532-8847"
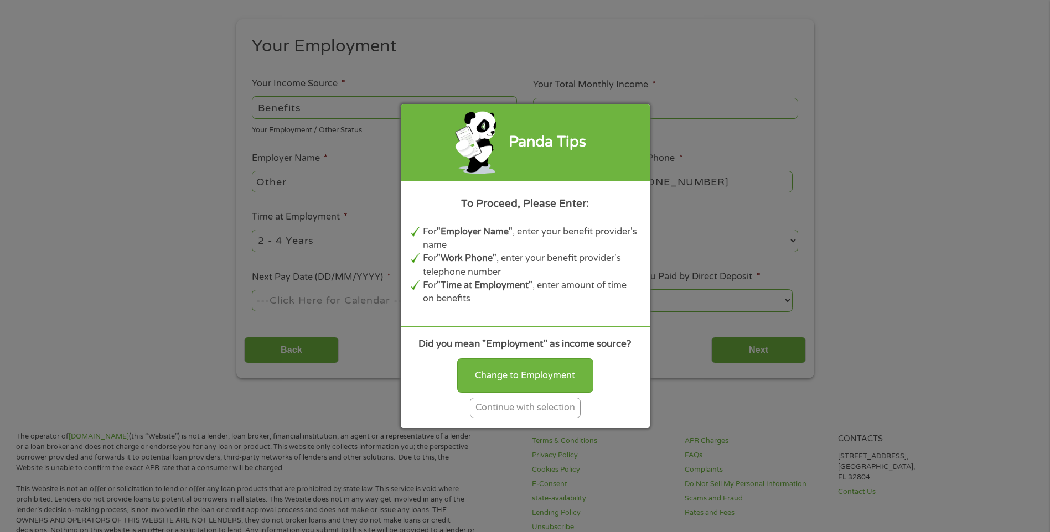
click at [538, 410] on div "Continue with selection" at bounding box center [525, 408] width 111 height 20
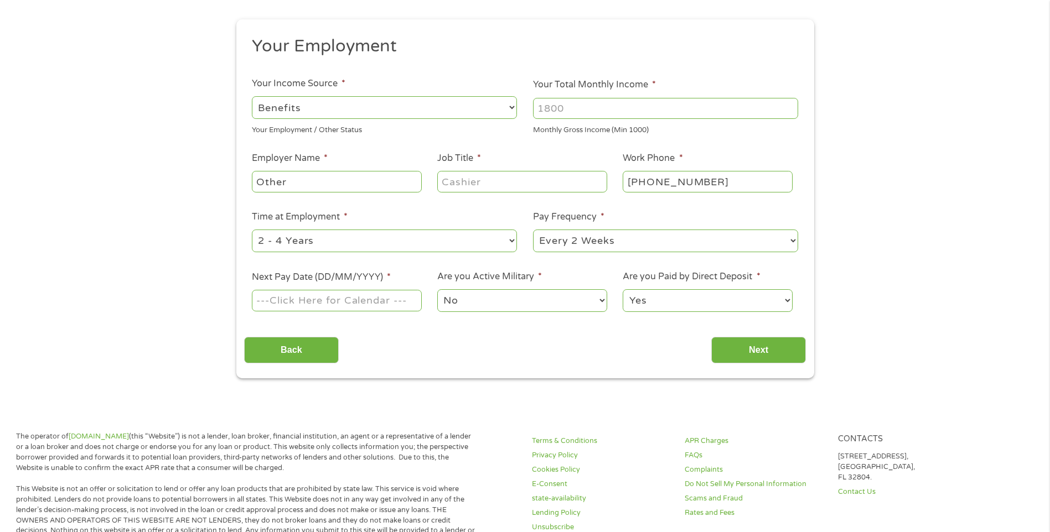
click at [350, 106] on select "--- Choose one --- Employment Self Employed Benefits" at bounding box center [384, 107] width 265 height 23
select select "fullTime"
click at [252, 96] on select "--- Choose one --- Employment Self Employed Benefits" at bounding box center [384, 107] width 265 height 23
click at [569, 108] on input "Your Total Monthly Income *" at bounding box center [665, 108] width 265 height 21
type input "4300"
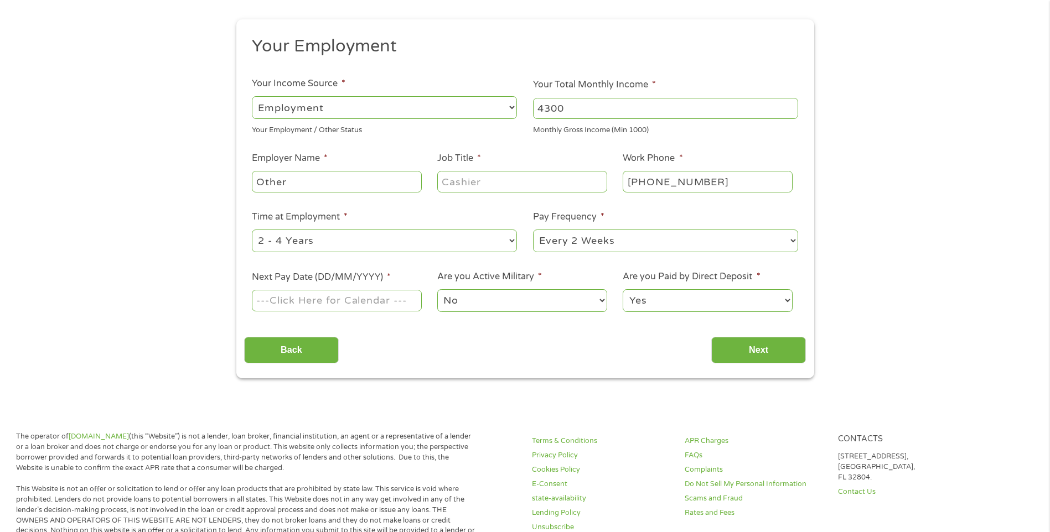
drag, startPoint x: 315, startPoint y: 184, endPoint x: 230, endPoint y: 175, distance: 85.2
click at [230, 177] on div "1 Start 2 Your Home 3 About You 4 Employment 5 Banking 6 This field is hidden w…" at bounding box center [525, 160] width 598 height 437
type input "Network Realty"
type input "Agent"
click at [789, 239] on select "--- Choose one --- Every 2 Weeks Every Week Monthly Semi-Monthly" at bounding box center [665, 241] width 265 height 23
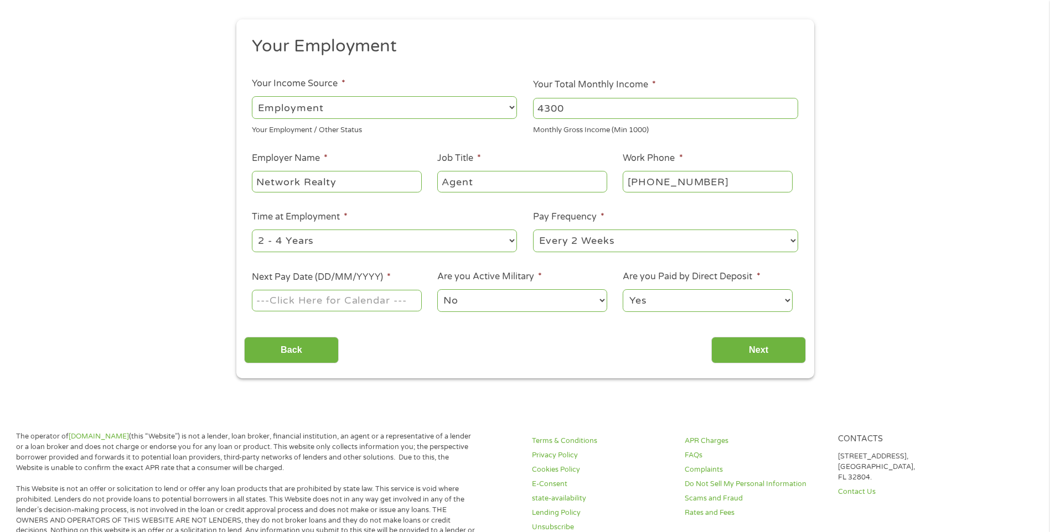
select select "weekly"
click at [533, 230] on select "--- Choose one --- Every 2 Weeks Every Week Monthly Semi-Monthly" at bounding box center [665, 241] width 265 height 23
click at [349, 296] on body "Home Get Loan Offer How it works FAQs Blog Cash Loans Quick Loans Online Loans …" at bounding box center [525, 492] width 1050 height 1206
click at [365, 298] on input "Next Pay Date (DD/MM/YYYY) *" at bounding box center [336, 300] width 169 height 21
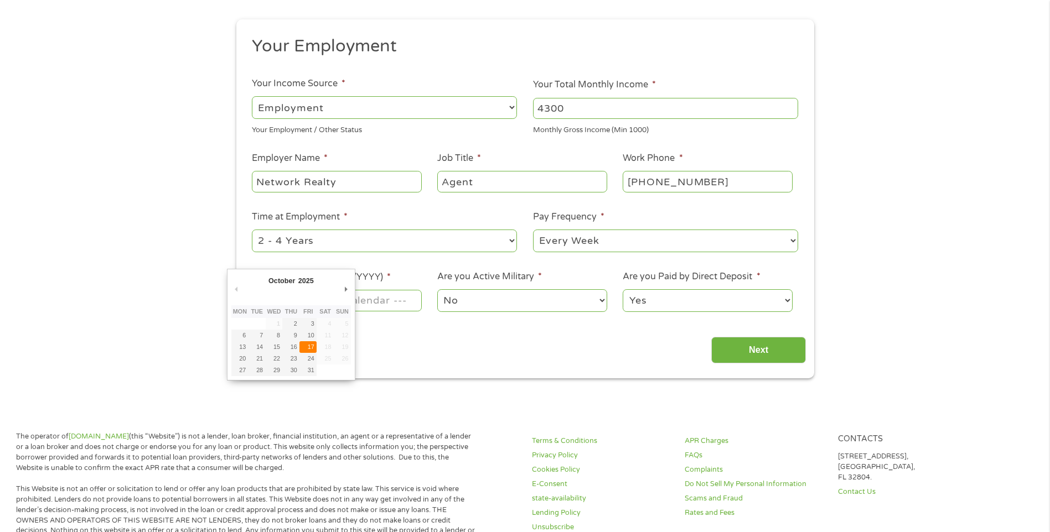
type input "17/10/2025"
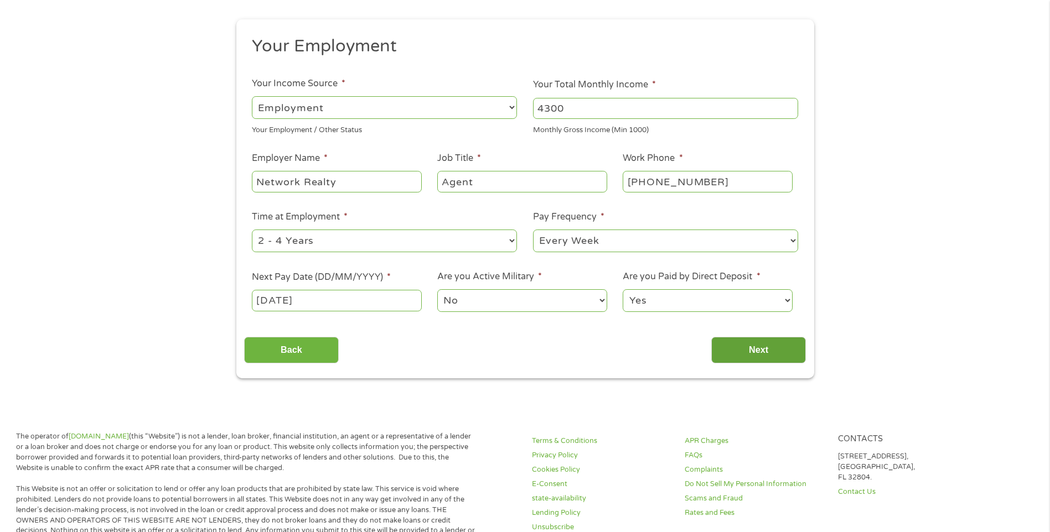
click at [768, 345] on input "Next" at bounding box center [758, 350] width 95 height 27
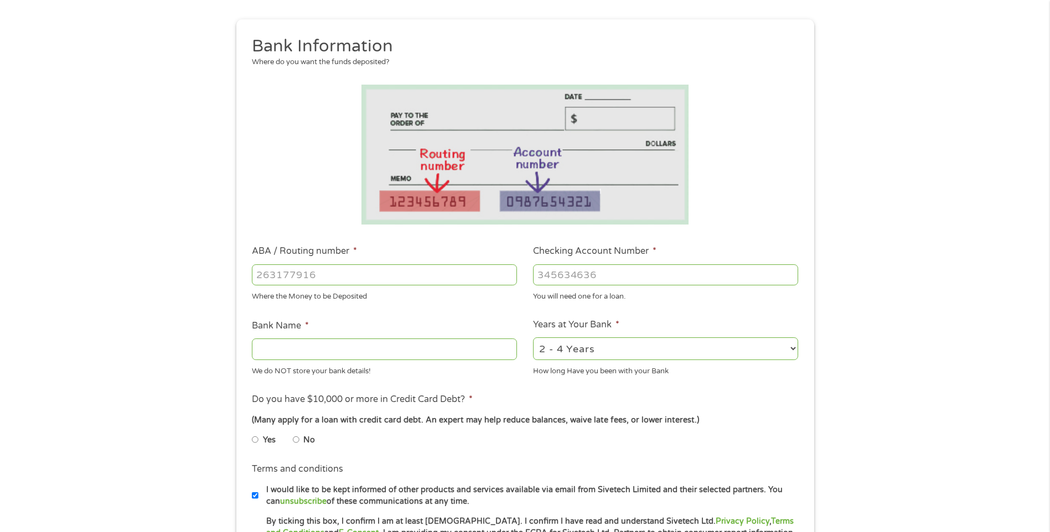
click at [388, 282] on input "ABA / Routing number *" at bounding box center [384, 275] width 265 height 21
type input "031101279"
type input "THE BANCORP BANK"
type input "031101279"
click at [593, 270] on input "Checking Account Number *" at bounding box center [665, 275] width 265 height 21
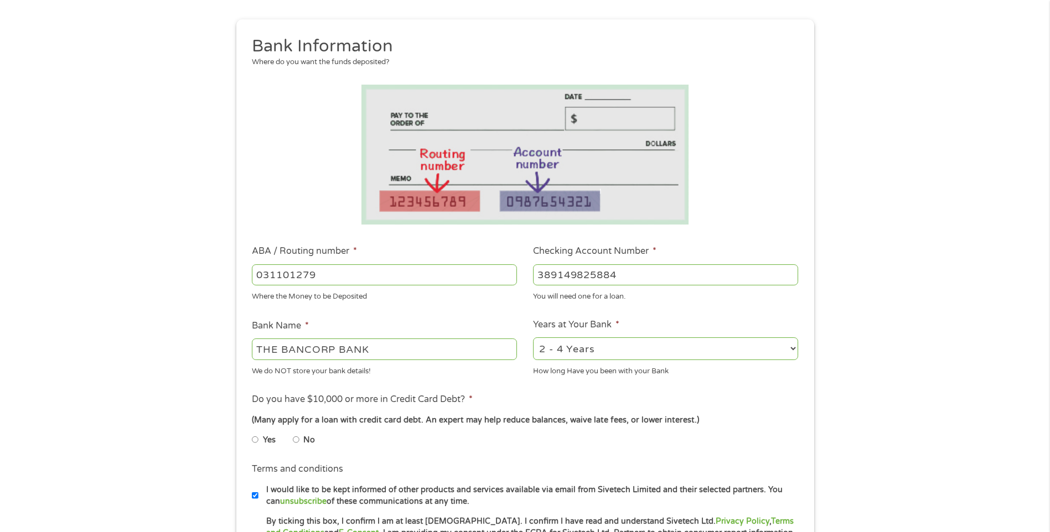
type input "389149825884"
click at [705, 382] on ul "Bank Information Where do you want the funds deposited? ABA / Routing number * …" at bounding box center [525, 310] width 562 height 551
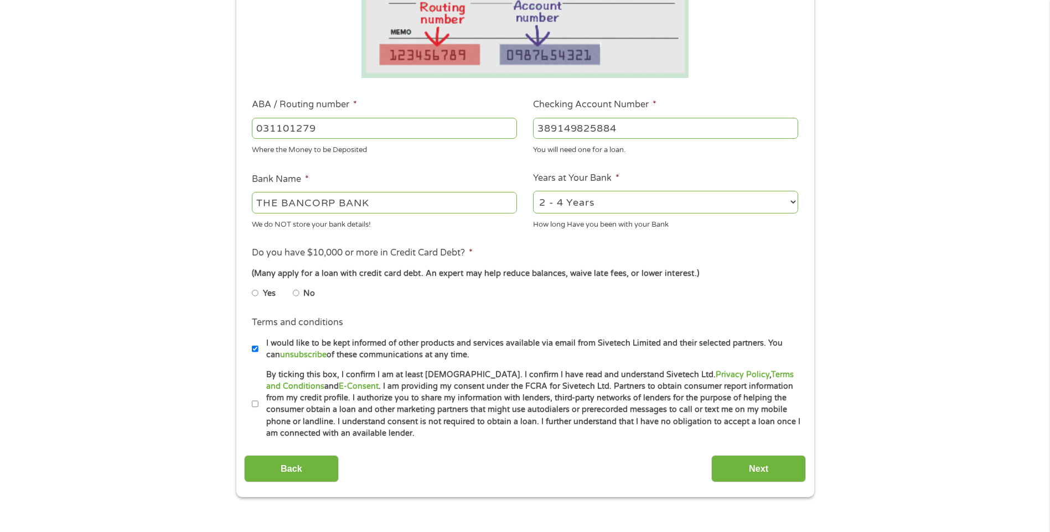
scroll to position [277, 0]
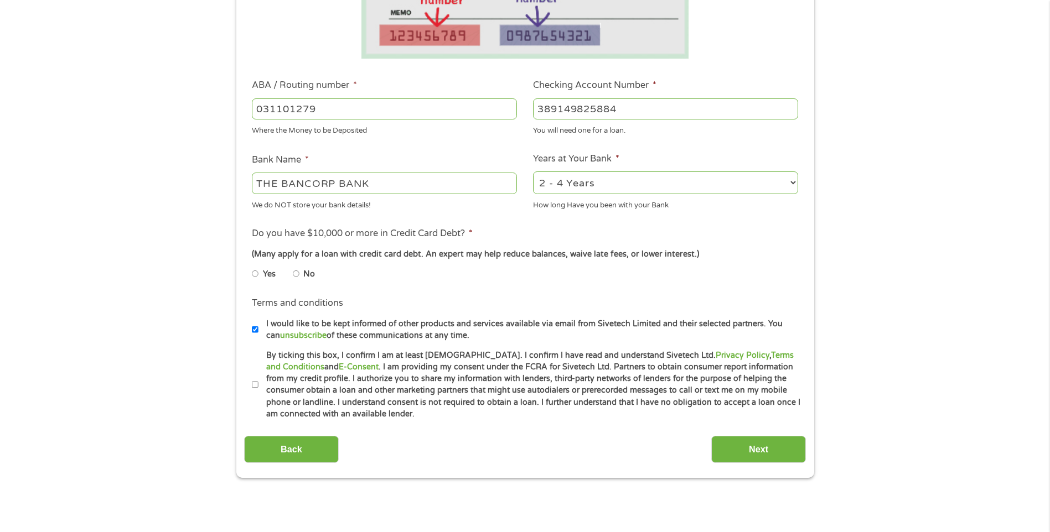
click at [295, 272] on input "No" at bounding box center [296, 274] width 7 height 18
radio input "true"
click at [258, 386] on li "By ticking this box, I confirm I am at least 18 years old. I confirm I have rea…" at bounding box center [529, 385] width 554 height 71
click at [261, 388] on label "By ticking this box, I confirm I am at least 18 years old. I confirm I have rea…" at bounding box center [529, 385] width 543 height 71
click at [258, 388] on input "By ticking this box, I confirm I am at least 18 years old. I confirm I have rea…" at bounding box center [255, 385] width 7 height 18
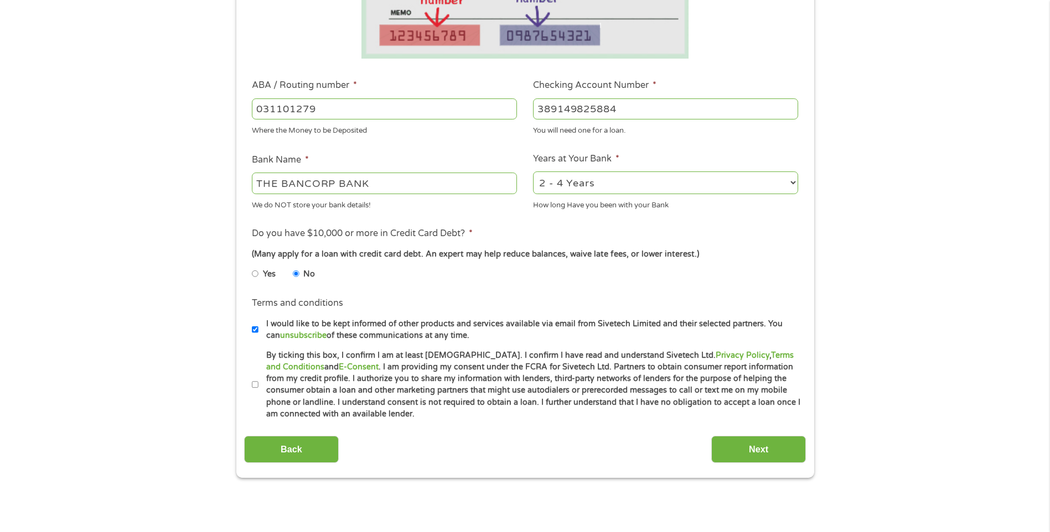
checkbox input "true"
click at [751, 444] on input "Next" at bounding box center [758, 449] width 95 height 27
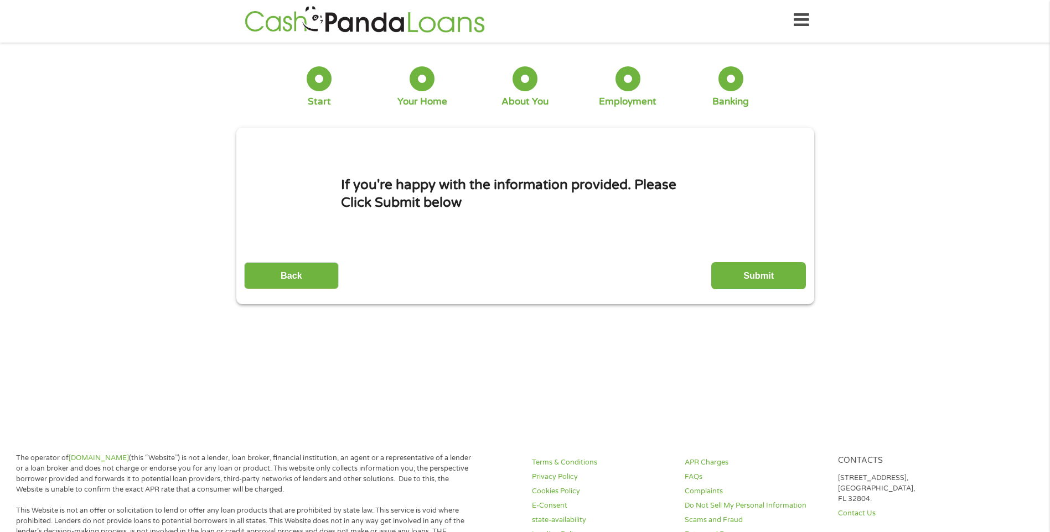
scroll to position [0, 0]
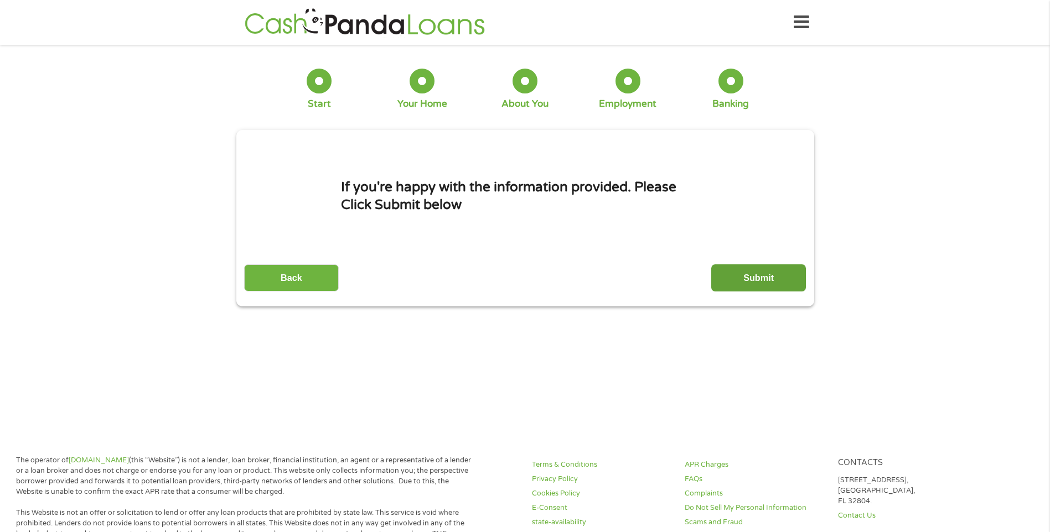
click at [774, 274] on input "Submit" at bounding box center [758, 278] width 95 height 27
